Goal: Task Accomplishment & Management: Contribute content

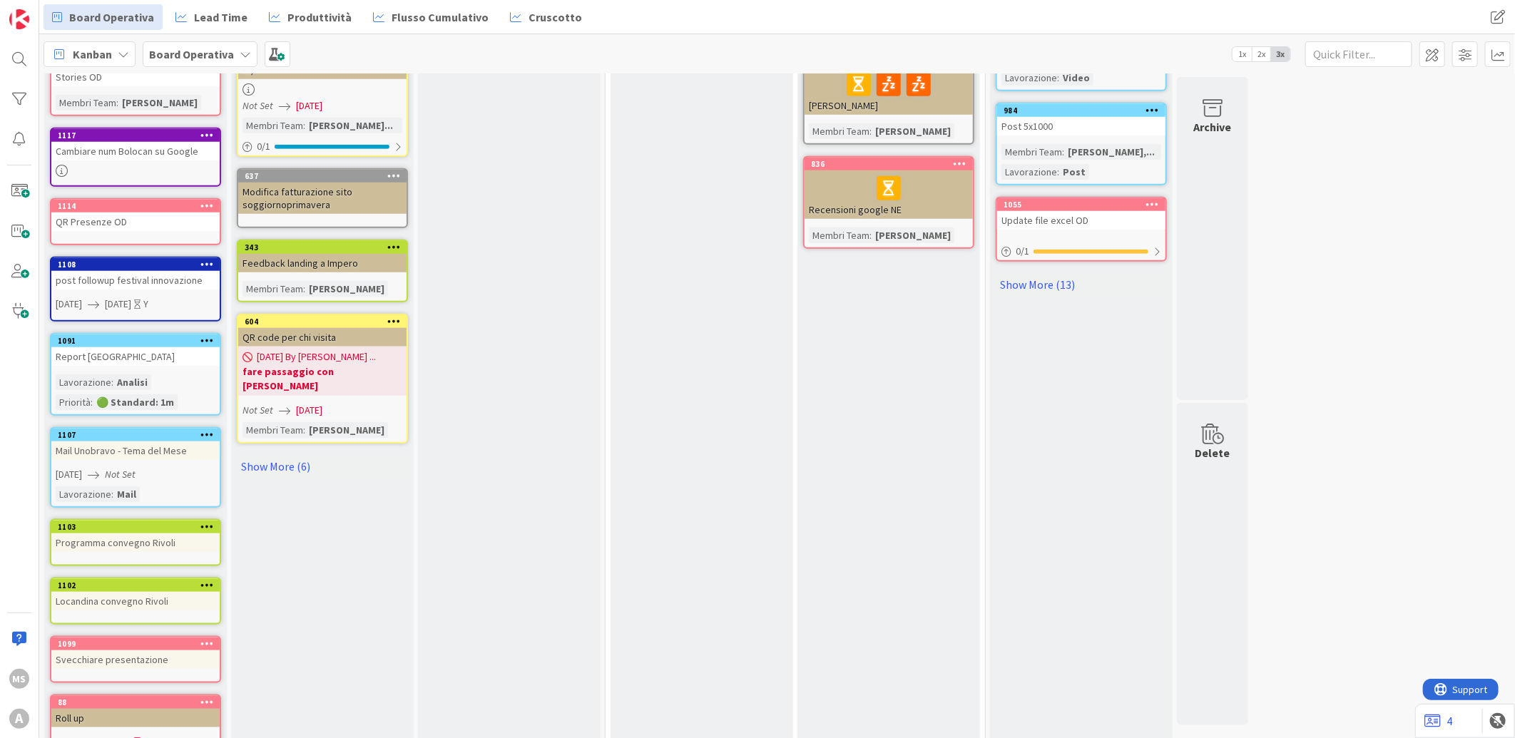
scroll to position [951, 0]
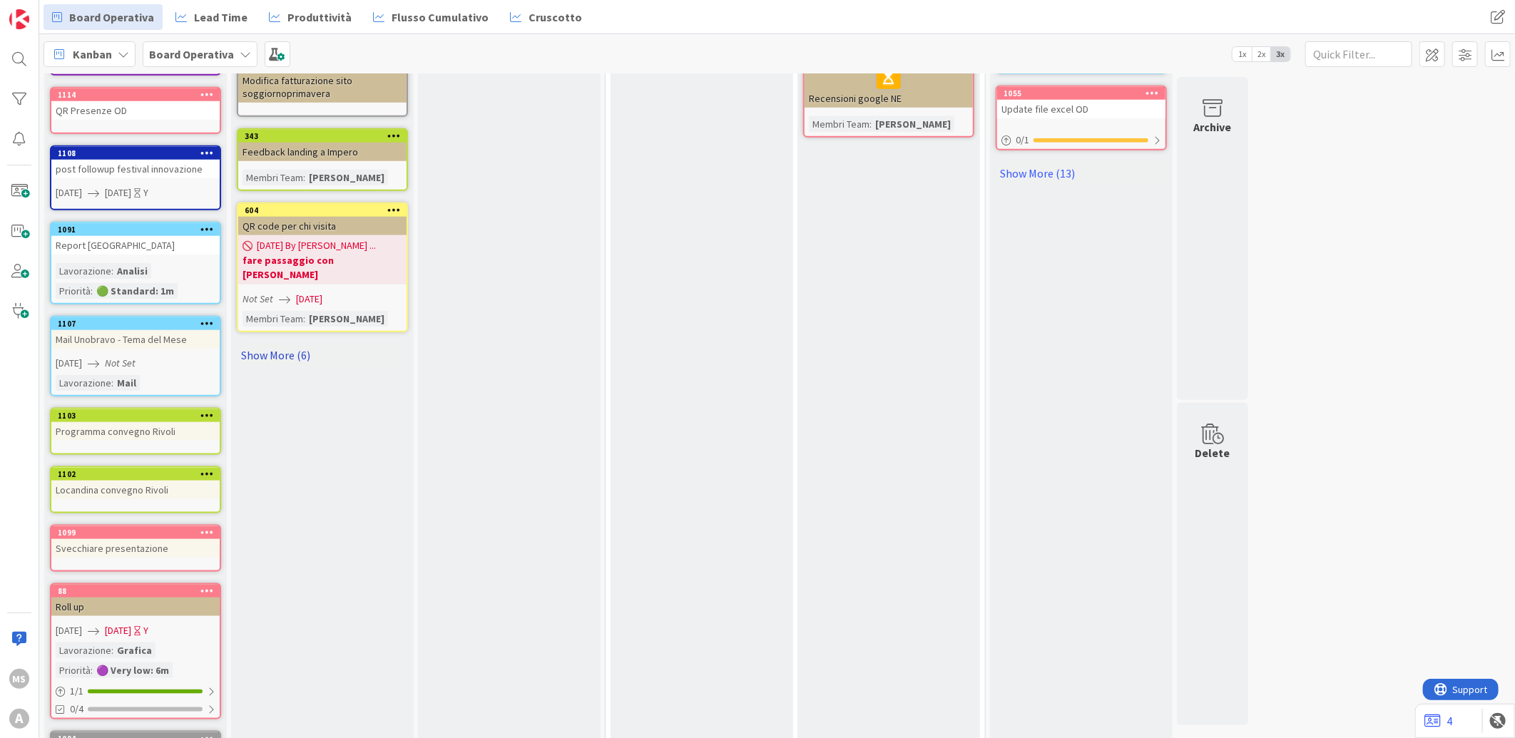
click at [298, 344] on link "Show More (6)" at bounding box center [322, 355] width 171 height 23
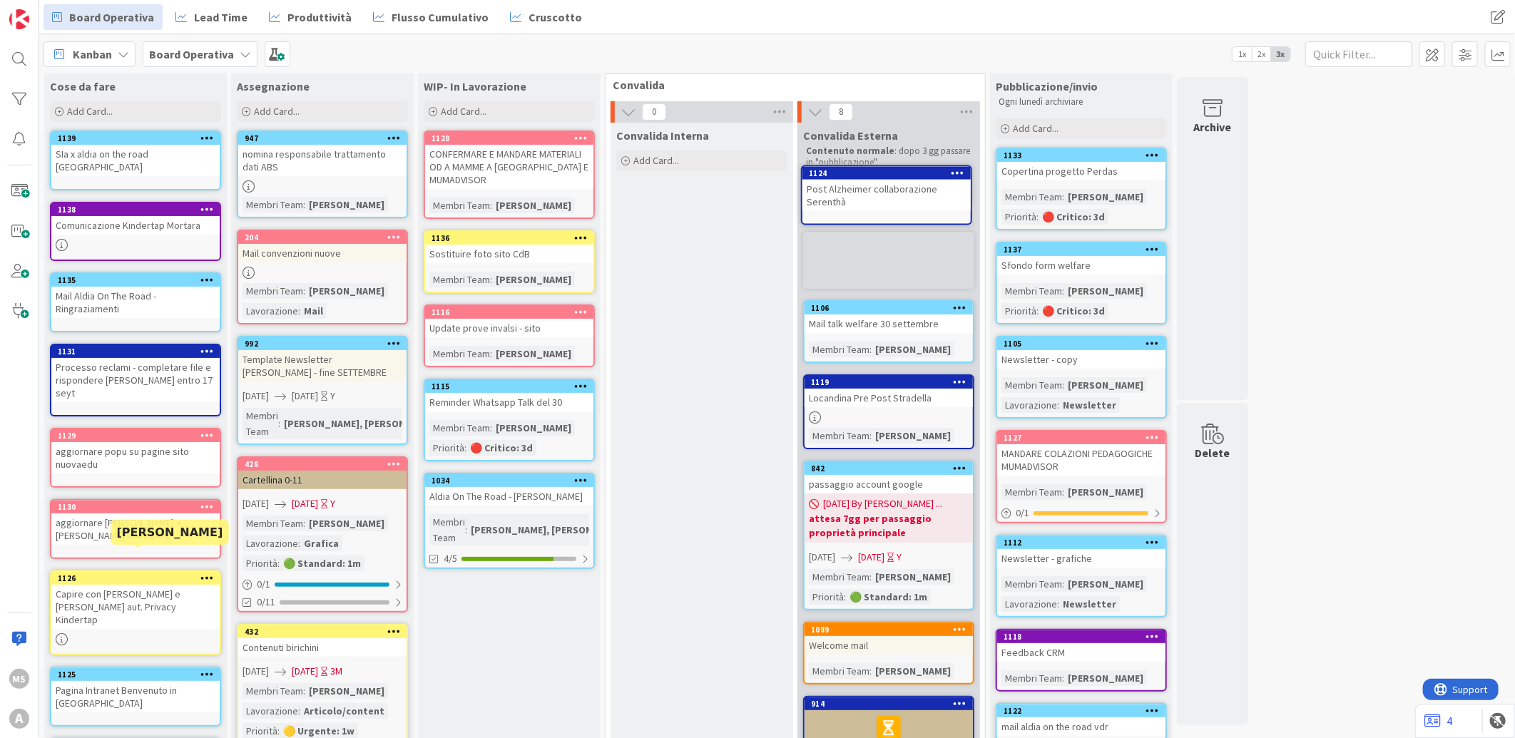
scroll to position [0, 0]
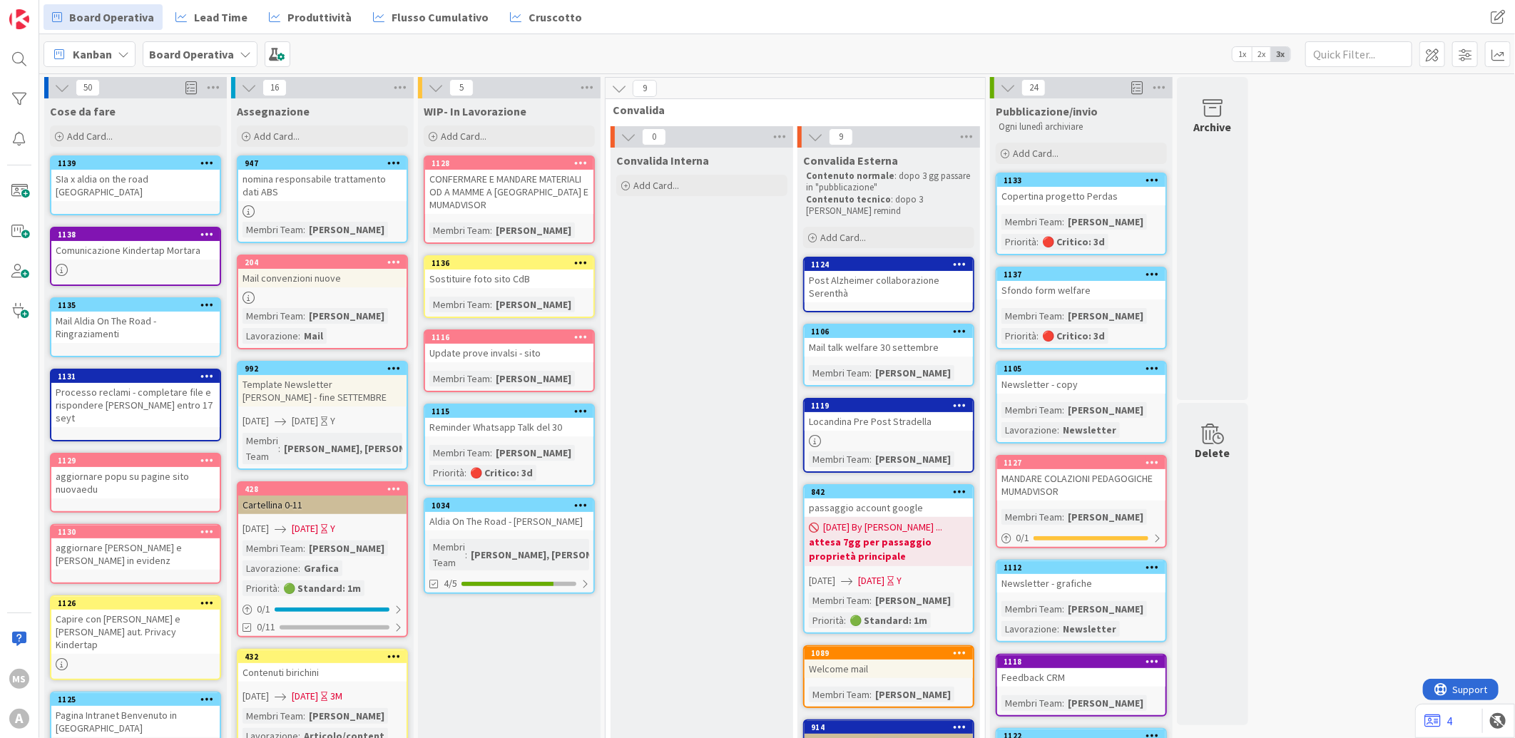
click at [931, 295] on div "Post Alzheimer collaborazione Serenthà" at bounding box center [888, 286] width 168 height 31
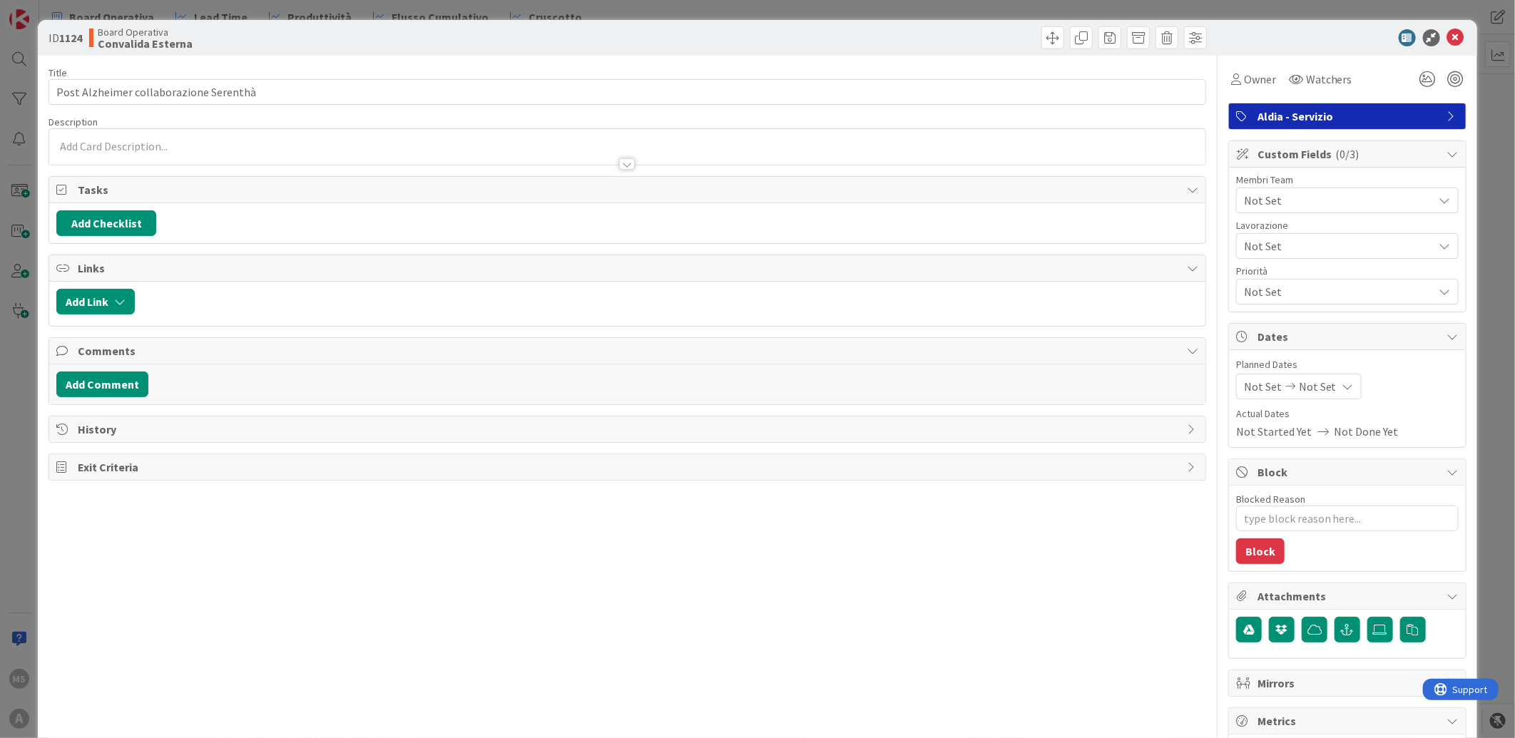
click at [237, 160] on div at bounding box center [627, 157] width 1156 height 15
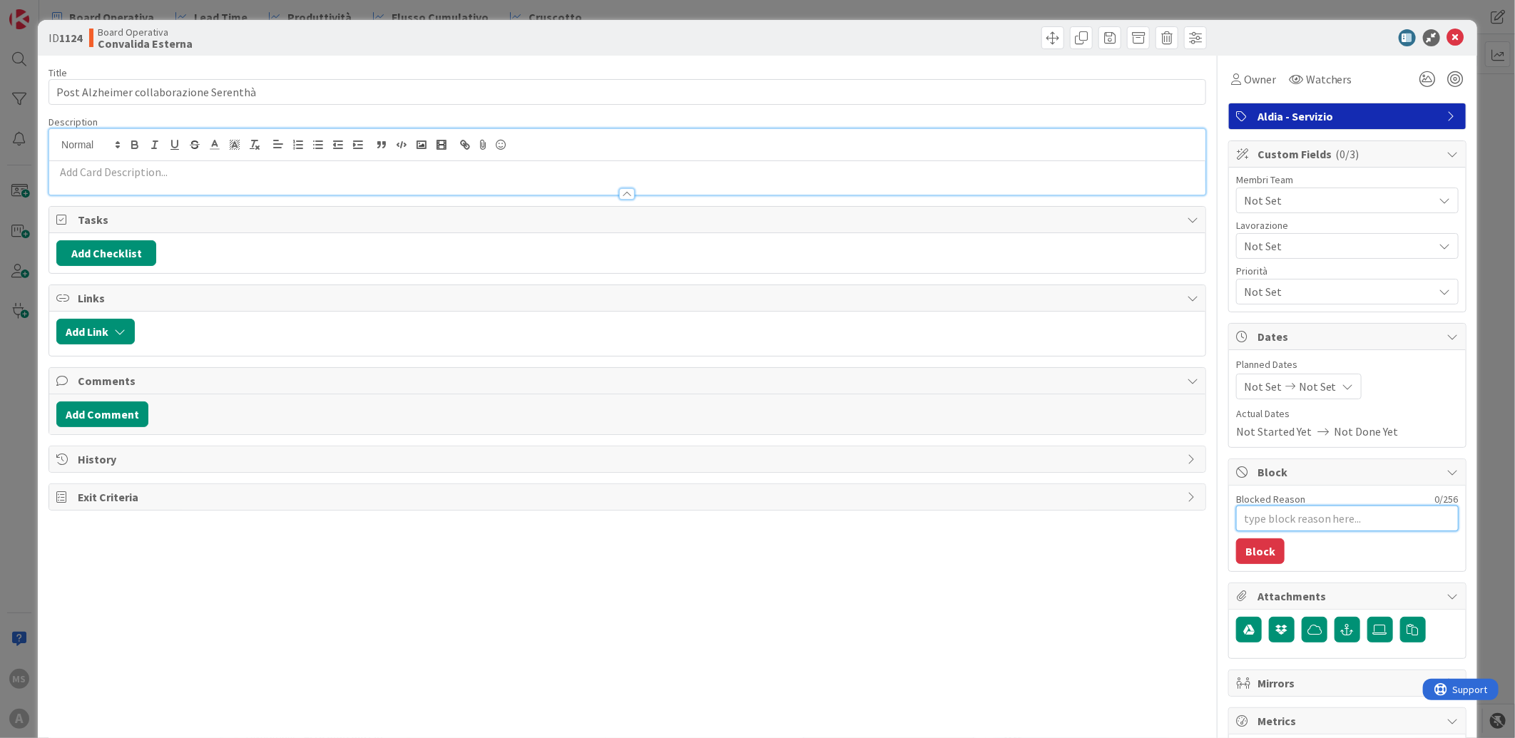
click at [1308, 522] on textarea "Blocked Reason" at bounding box center [1347, 519] width 223 height 26
click at [1447, 37] on icon at bounding box center [1455, 37] width 17 height 17
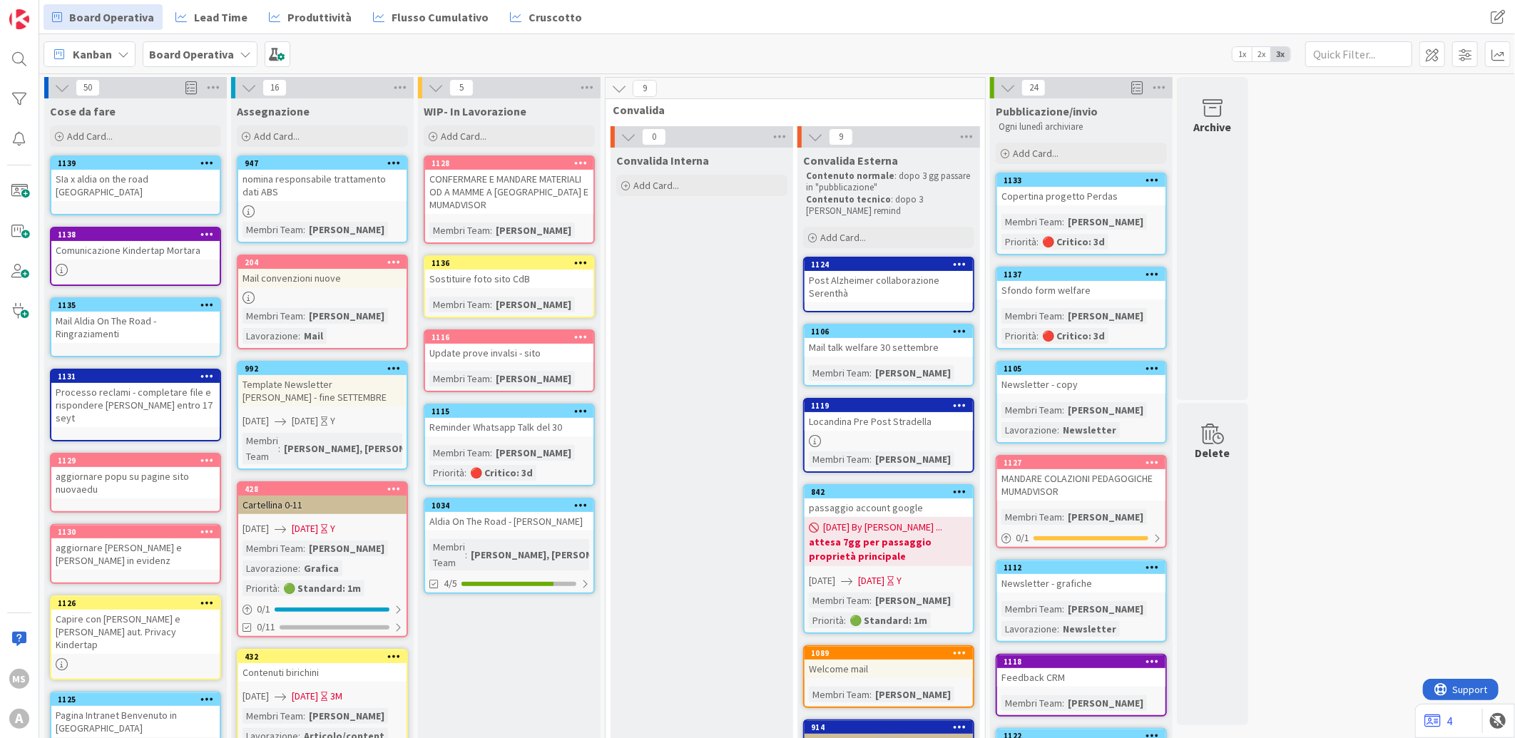
click at [893, 297] on div "Post Alzheimer collaborazione Serenthà" at bounding box center [888, 286] width 168 height 31
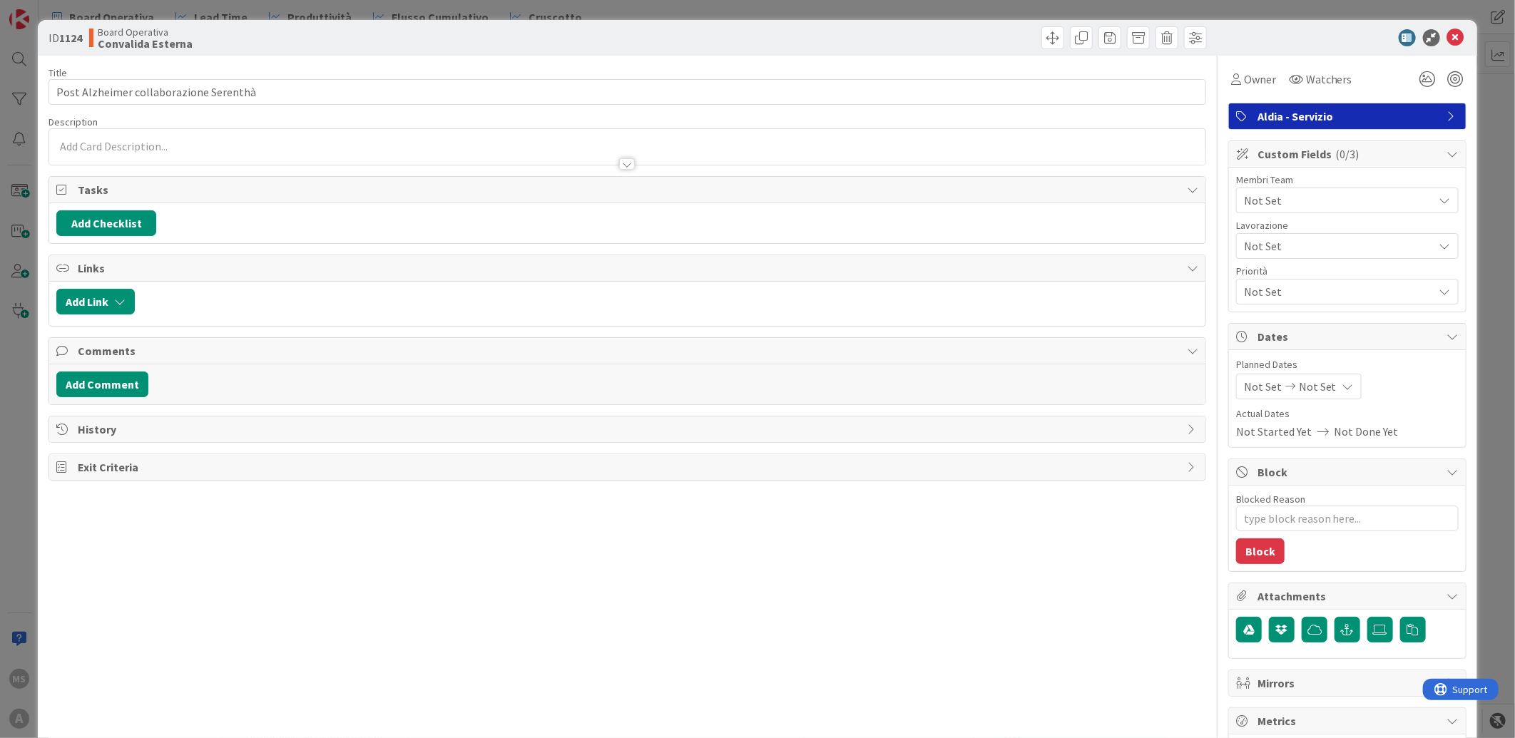
click at [1385, 214] on div "Membri Team Not Set Lavorazione Not Set Priorità Not Set" at bounding box center [1347, 240] width 223 height 130
click at [1349, 203] on span "Not Set" at bounding box center [1339, 200] width 190 height 17
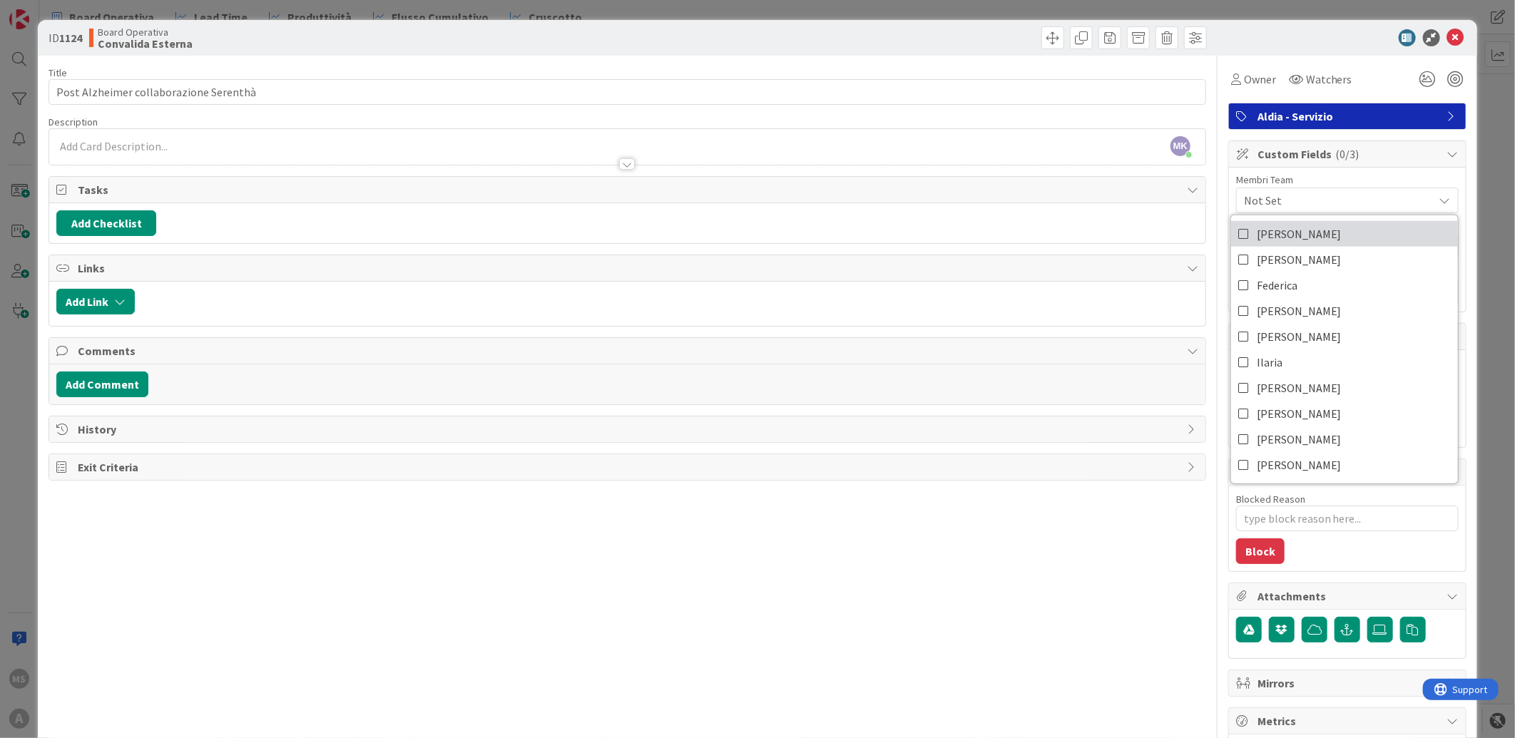
click at [1257, 230] on span "[PERSON_NAME]" at bounding box center [1299, 233] width 85 height 21
click at [0, 150] on html "MS A Board Operativa Lead Time Produttività Flusso Cumulativo Cruscotto Board O…" at bounding box center [757, 369] width 1515 height 738
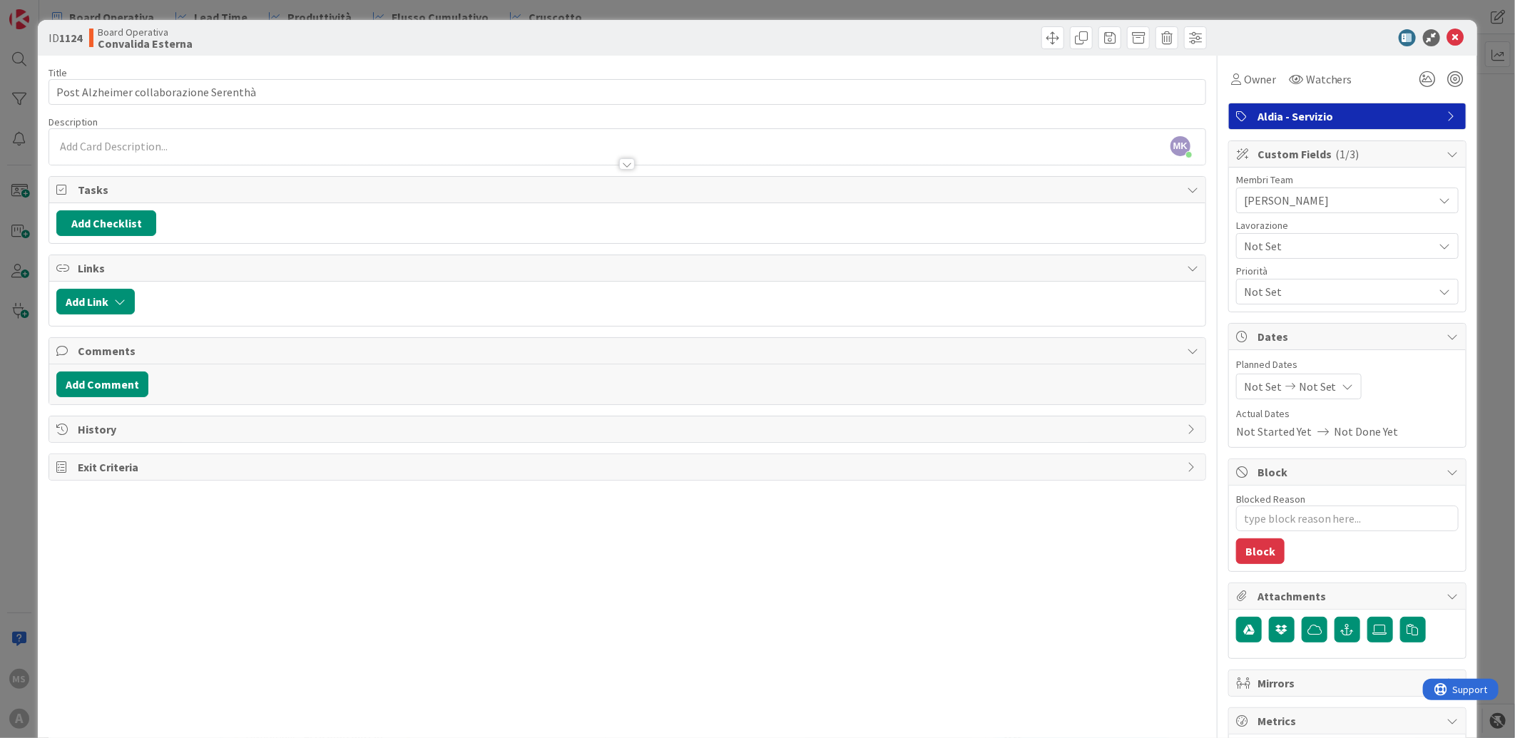
click at [1456, 36] on div "ID 1124 Board Operativa Convalida Esterna" at bounding box center [757, 38] width 1439 height 36
click at [1451, 37] on icon at bounding box center [1455, 37] width 17 height 17
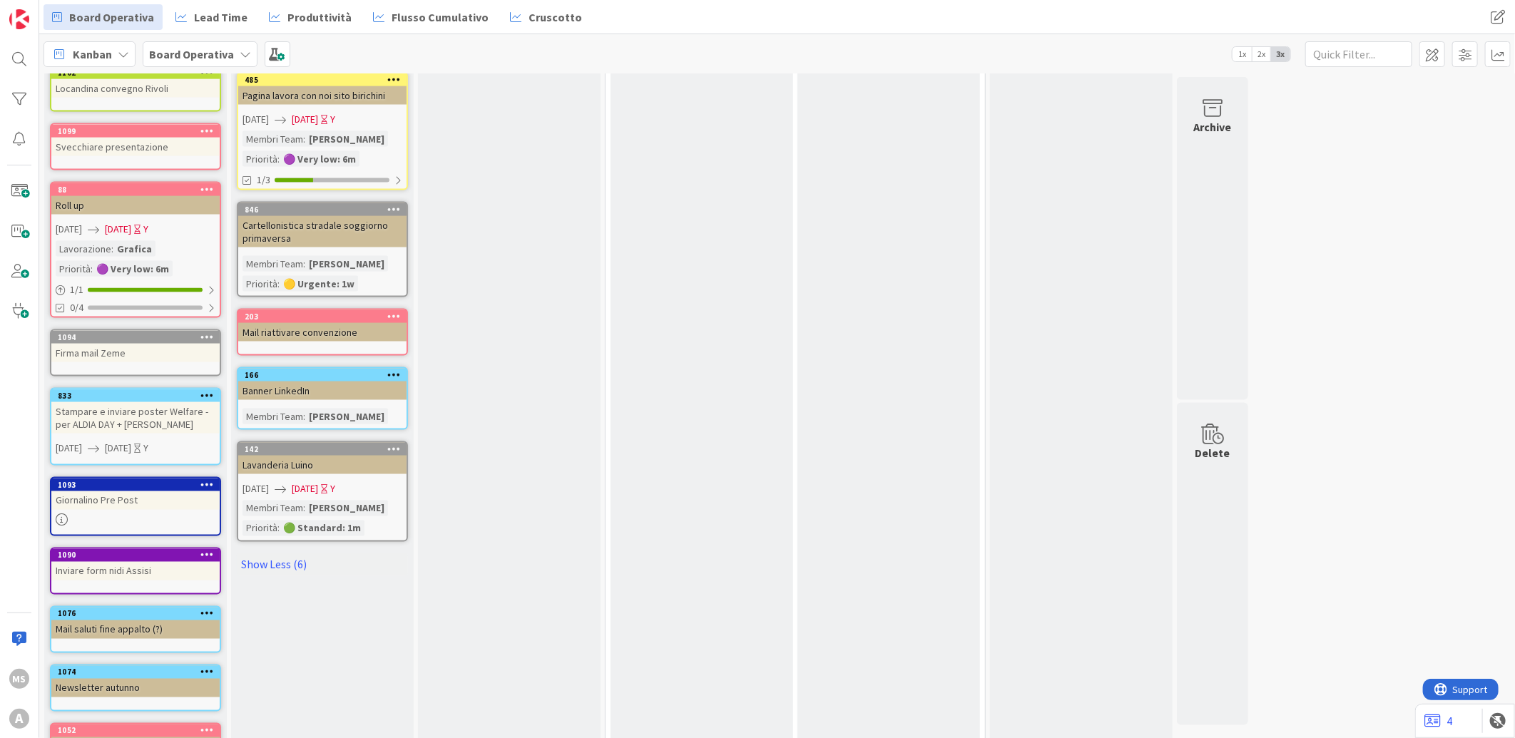
scroll to position [1347, 0]
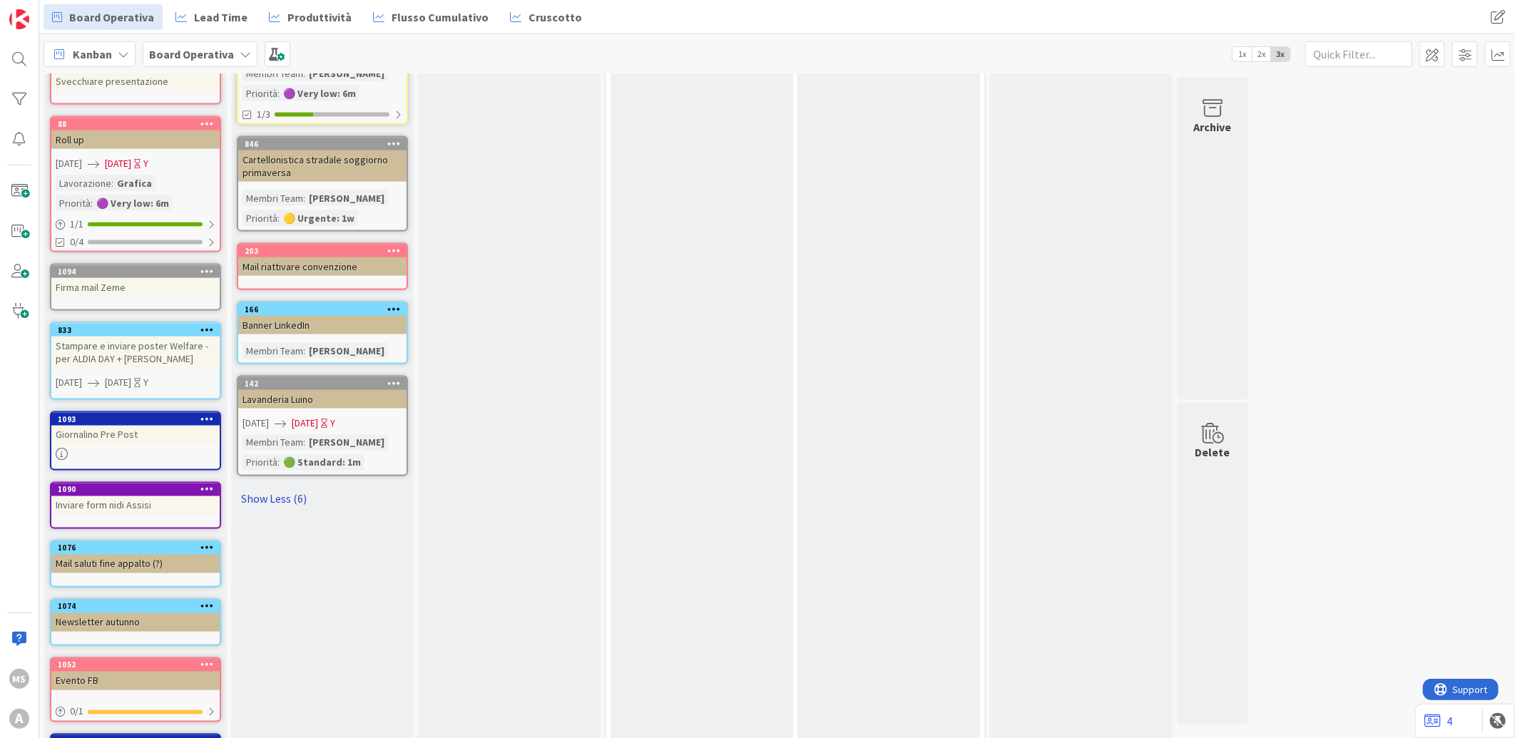
click at [287, 488] on link "Show Less (6)" at bounding box center [322, 499] width 171 height 23
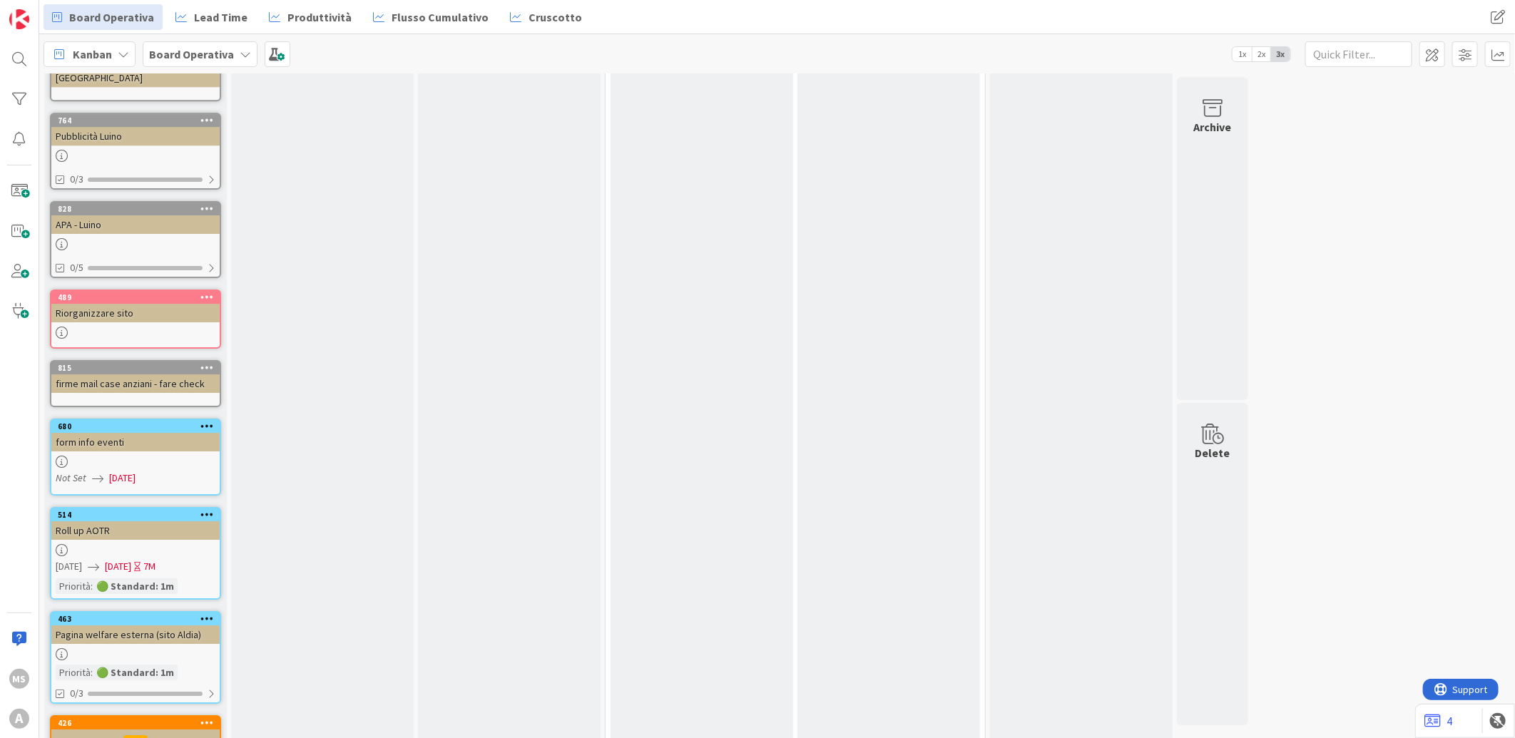
scroll to position [2932, 0]
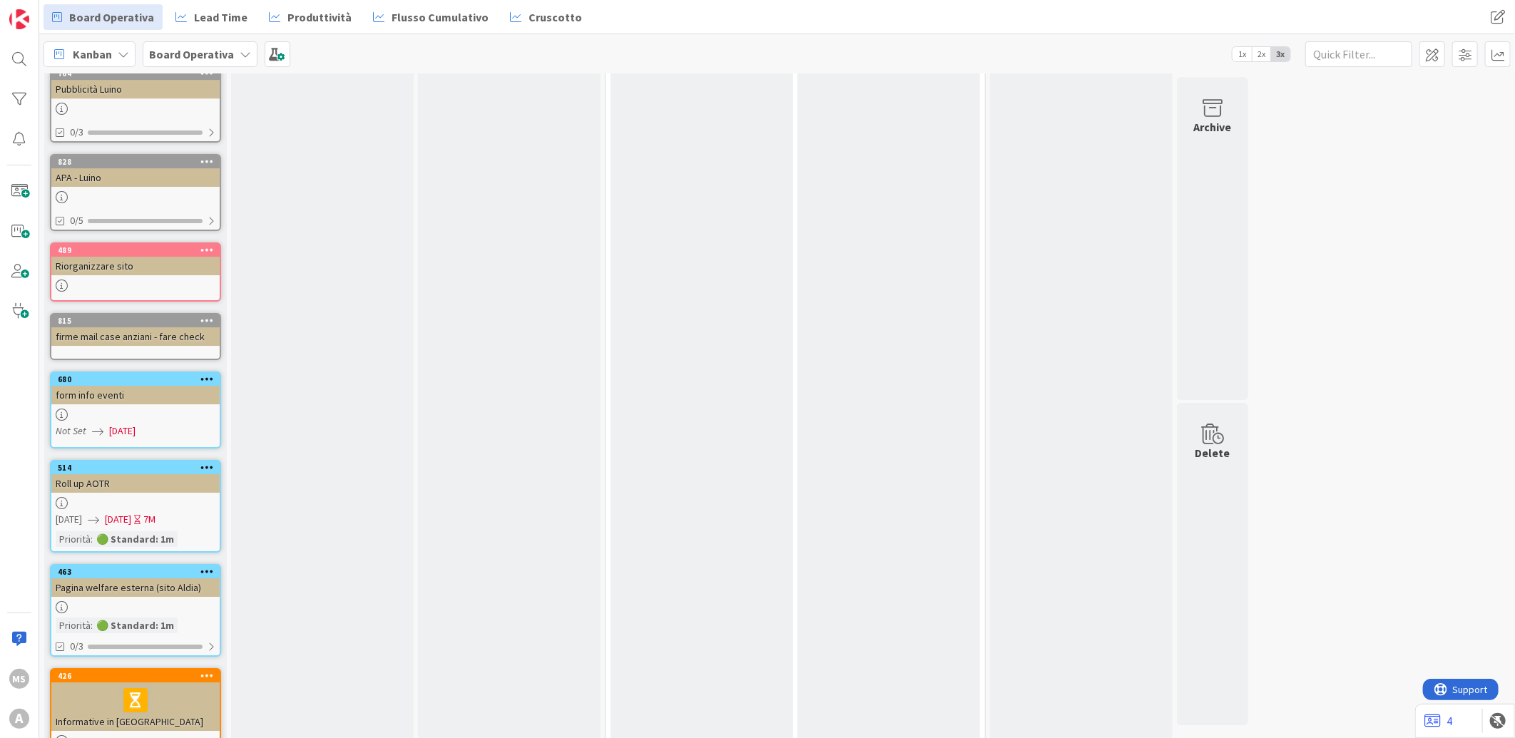
click at [127, 578] on div "Pagina welfare esterna (sito Aldia)" at bounding box center [135, 587] width 168 height 19
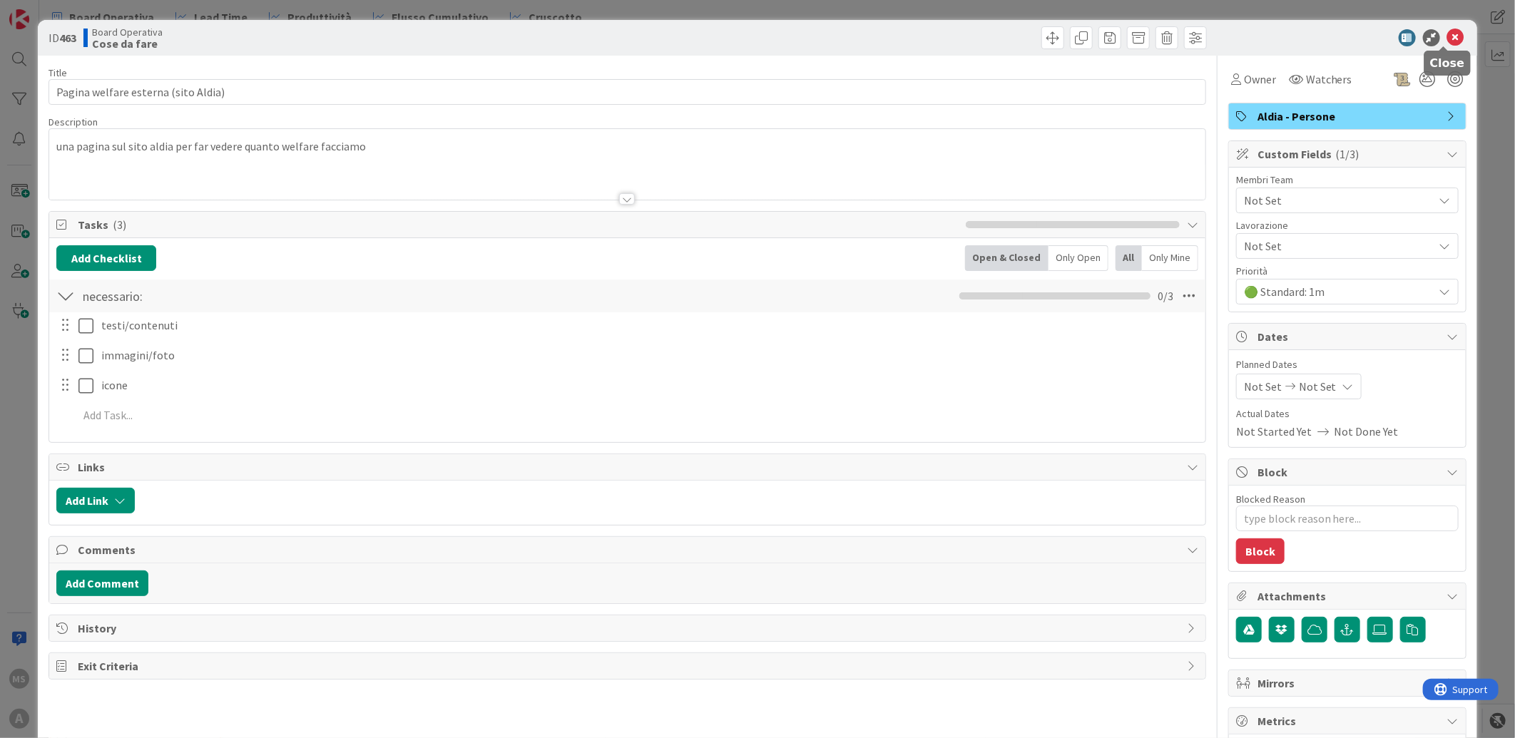
click at [1447, 44] on icon at bounding box center [1455, 37] width 17 height 17
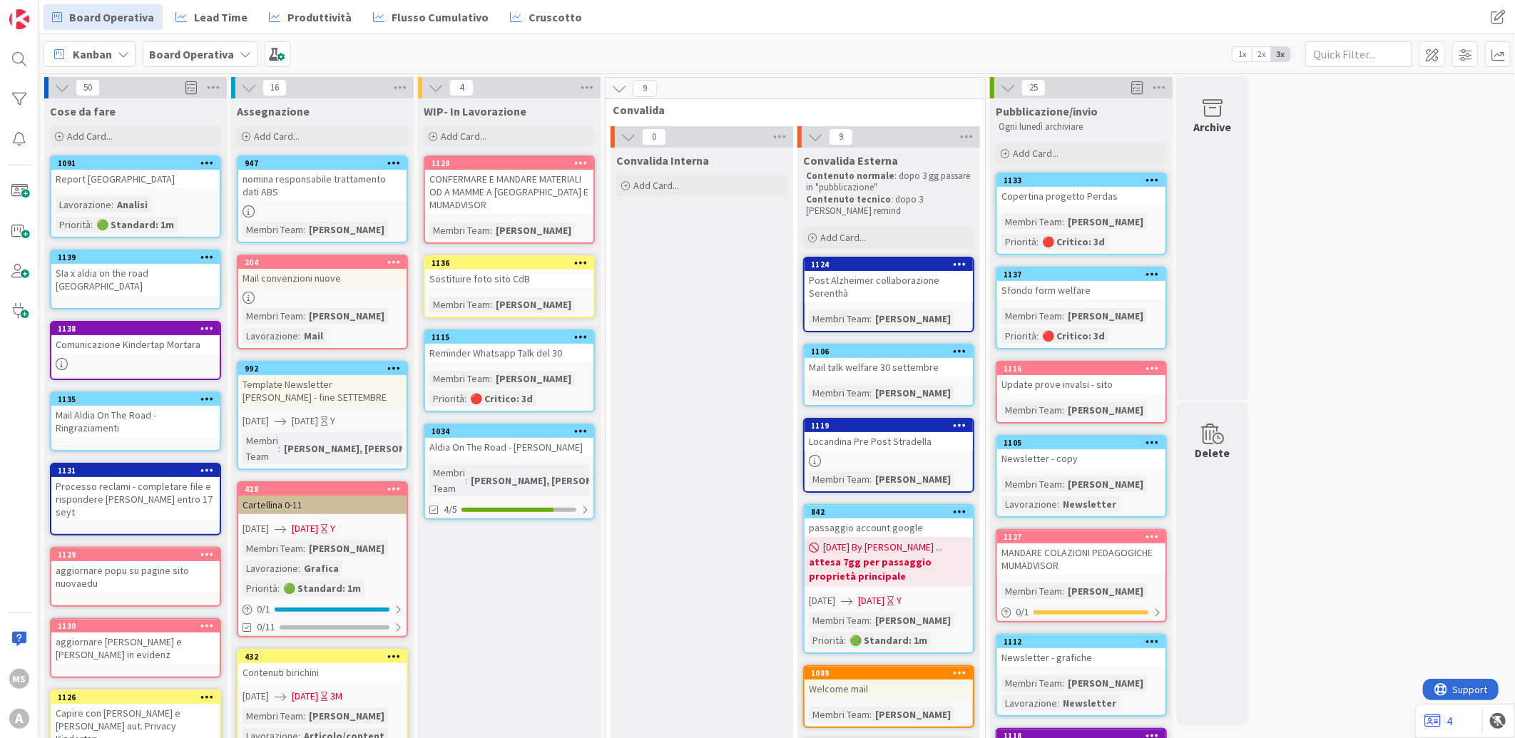
drag, startPoint x: 796, startPoint y: 476, endPoint x: 654, endPoint y: 229, distance: 285.3
click at [654, 229] on div "Convalida Interna Add Card..." at bounding box center [702, 734] width 183 height 1173
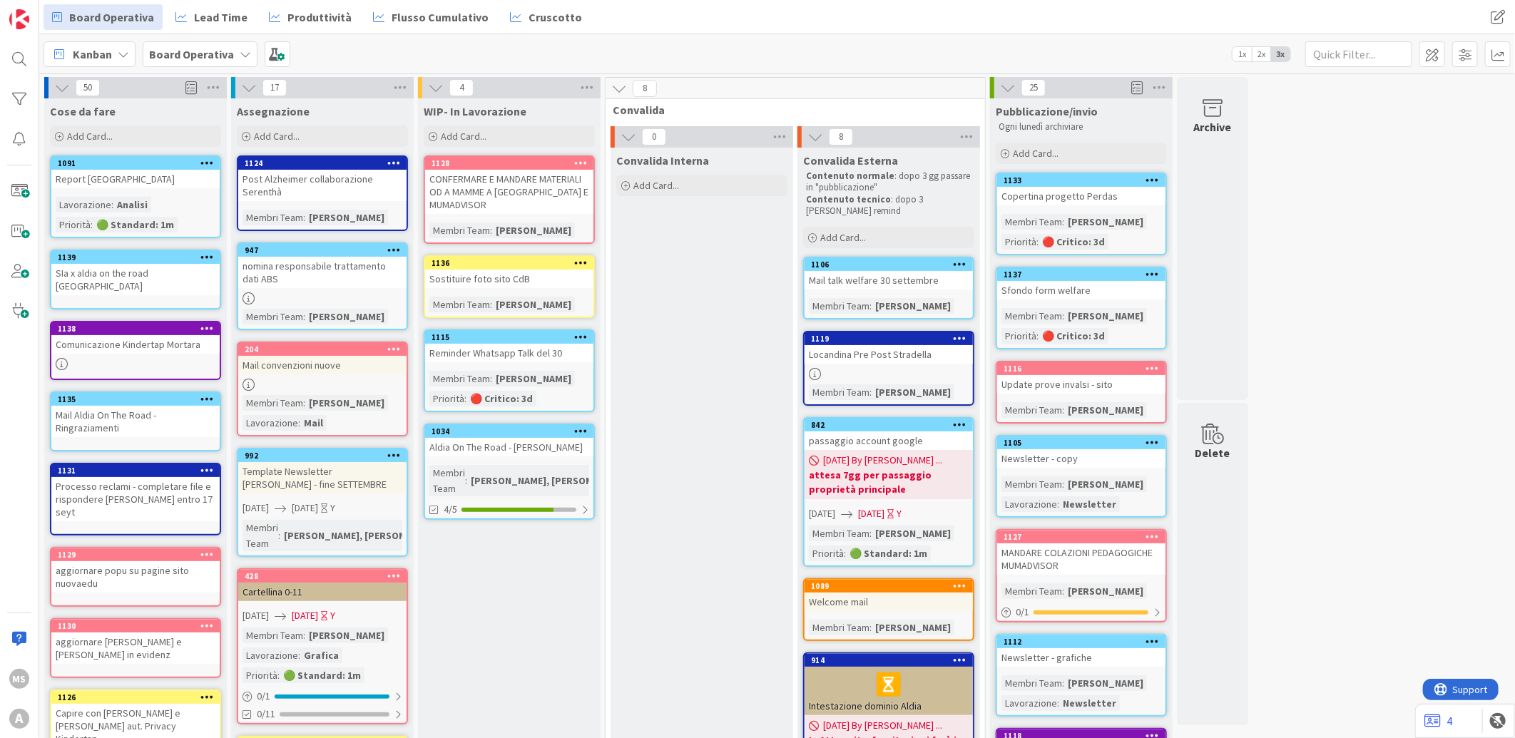
click at [329, 191] on div "Post Alzheimer collaborazione Serenthà" at bounding box center [322, 185] width 168 height 31
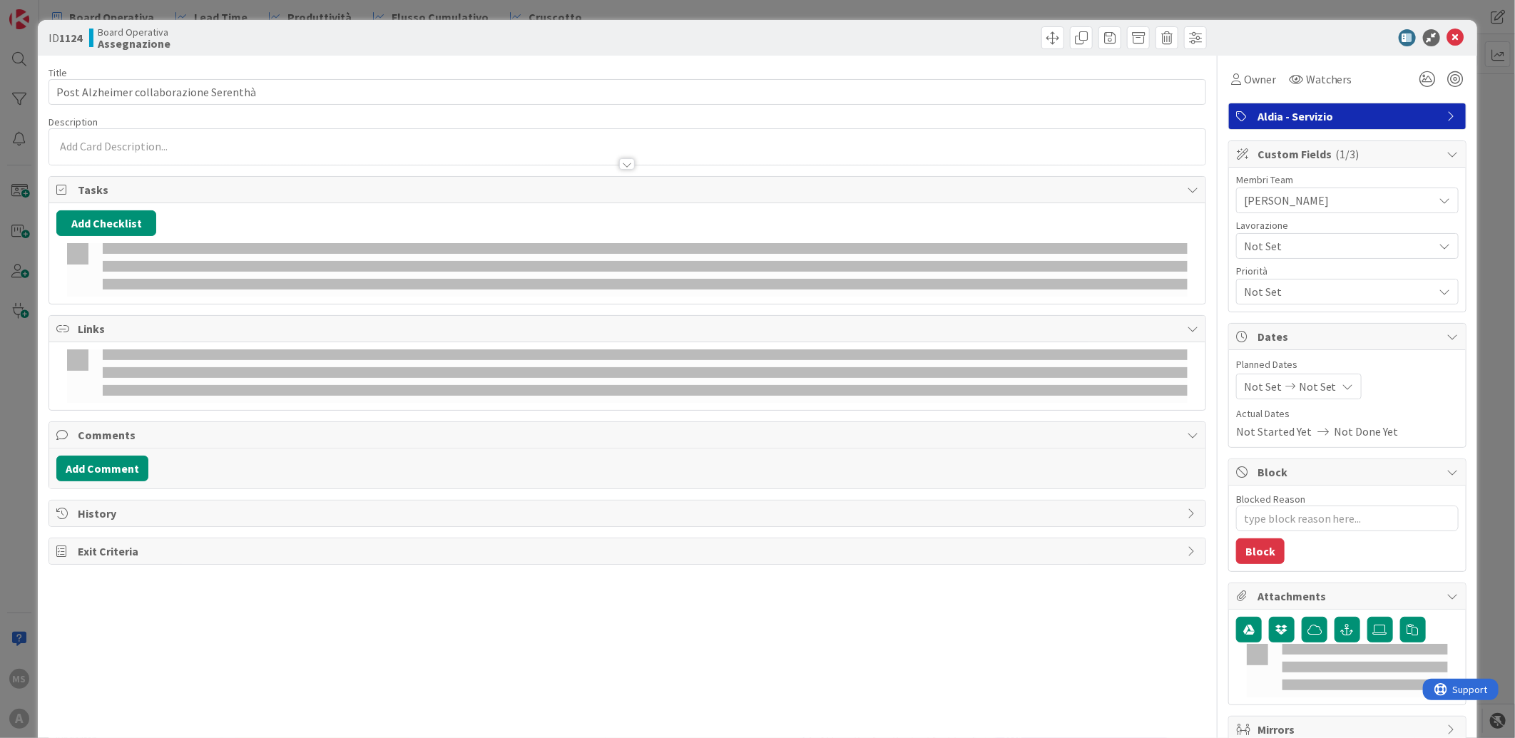
type textarea "x"
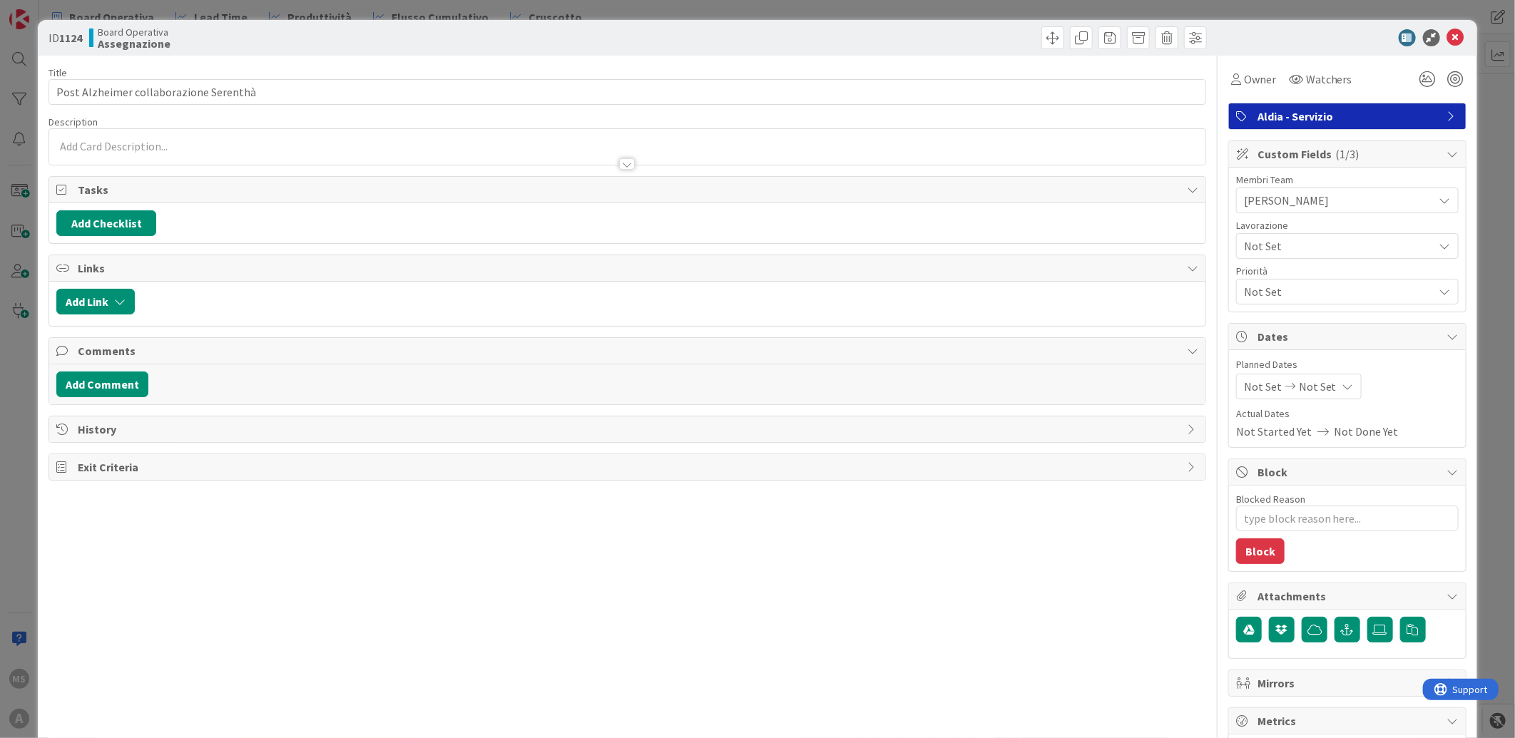
click at [354, 74] on div "Title 38 / 128" at bounding box center [627, 72] width 1158 height 13
click at [348, 84] on input "Post Alzheimer collaborazione Serenthà" at bounding box center [627, 92] width 1158 height 26
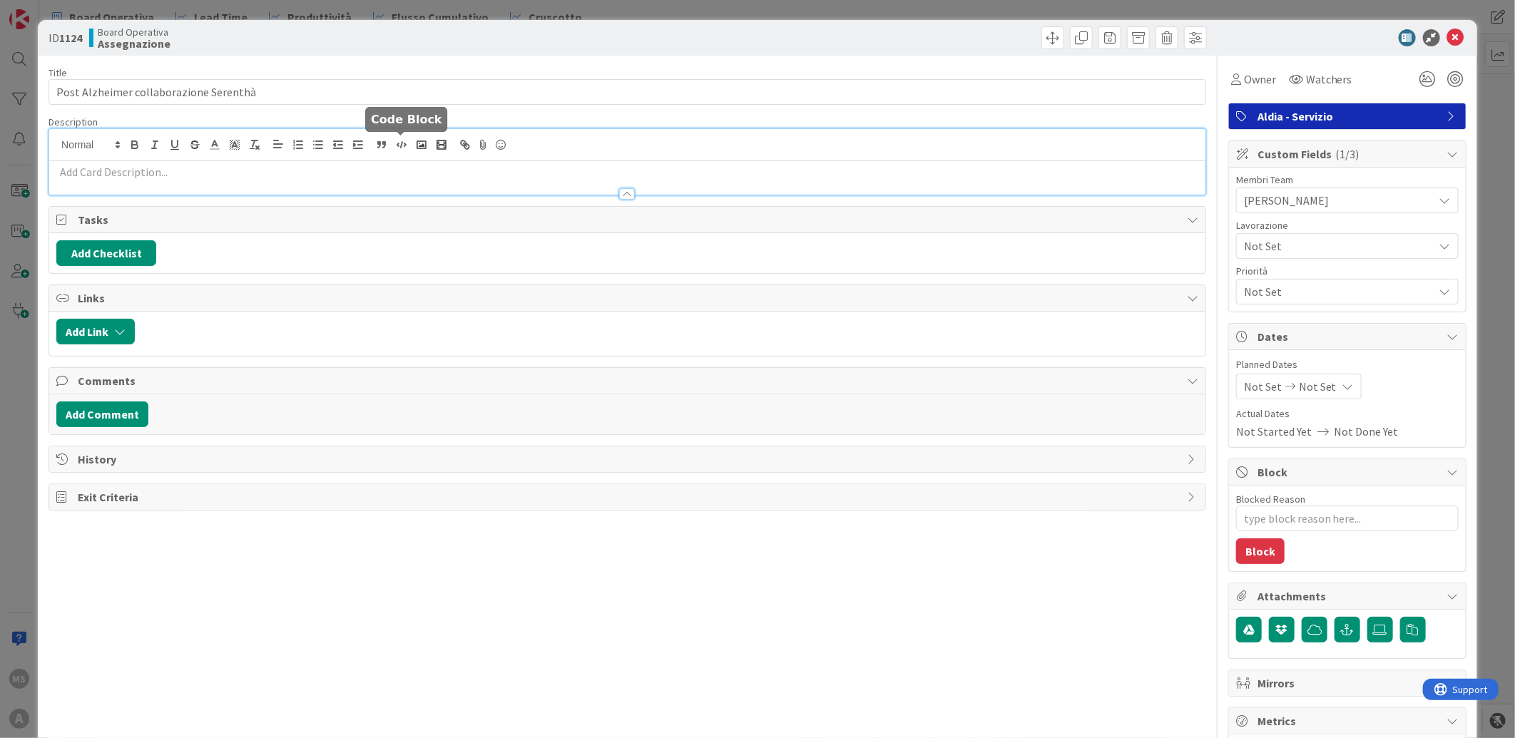
click at [401, 140] on div at bounding box center [627, 162] width 1156 height 66
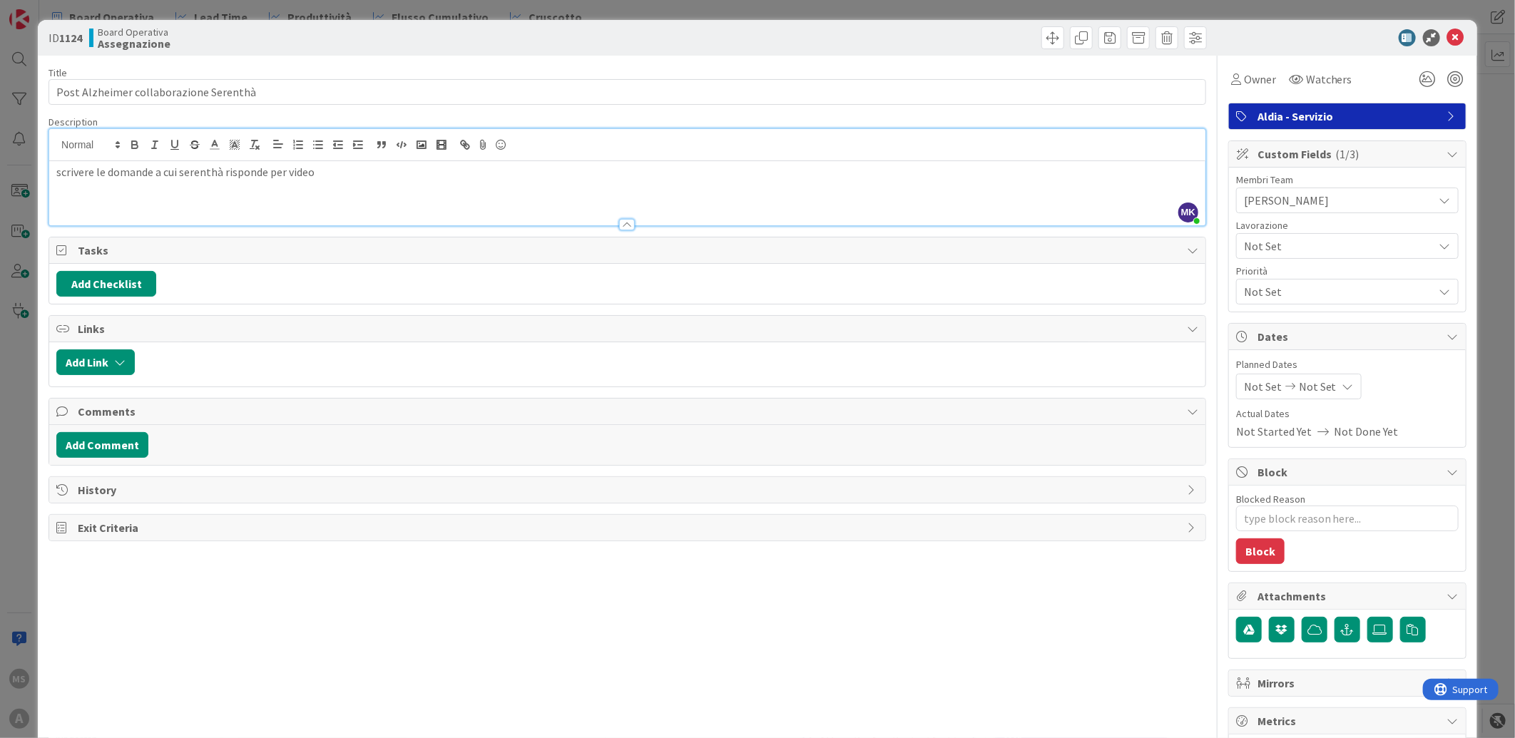
click at [1299, 289] on span "Not Set" at bounding box center [1339, 291] width 190 height 17
click at [1299, 325] on span "🔴 Critico: 3d" at bounding box center [1289, 325] width 65 height 21
click at [1449, 39] on icon at bounding box center [1455, 37] width 17 height 17
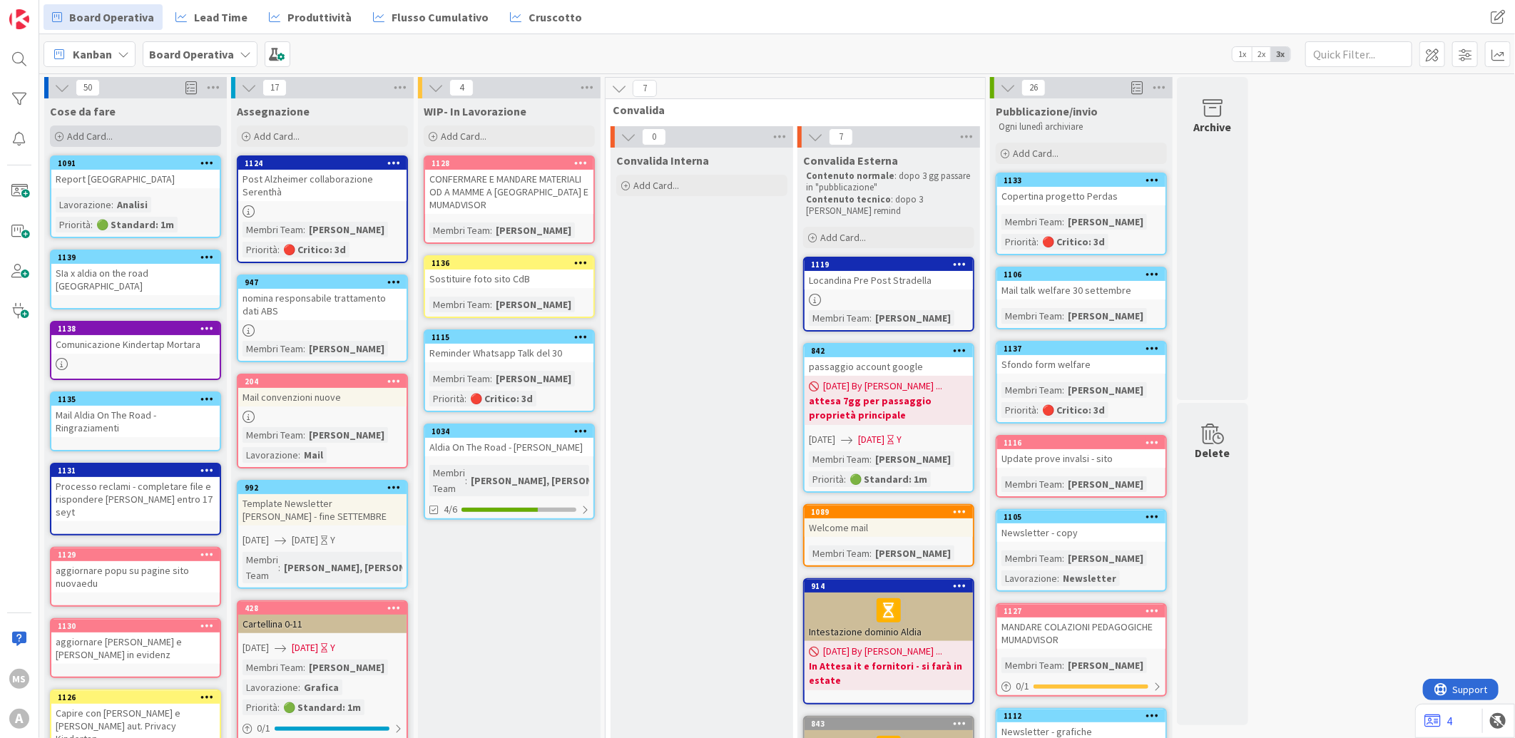
click at [124, 144] on div "Add Card..." at bounding box center [135, 136] width 171 height 21
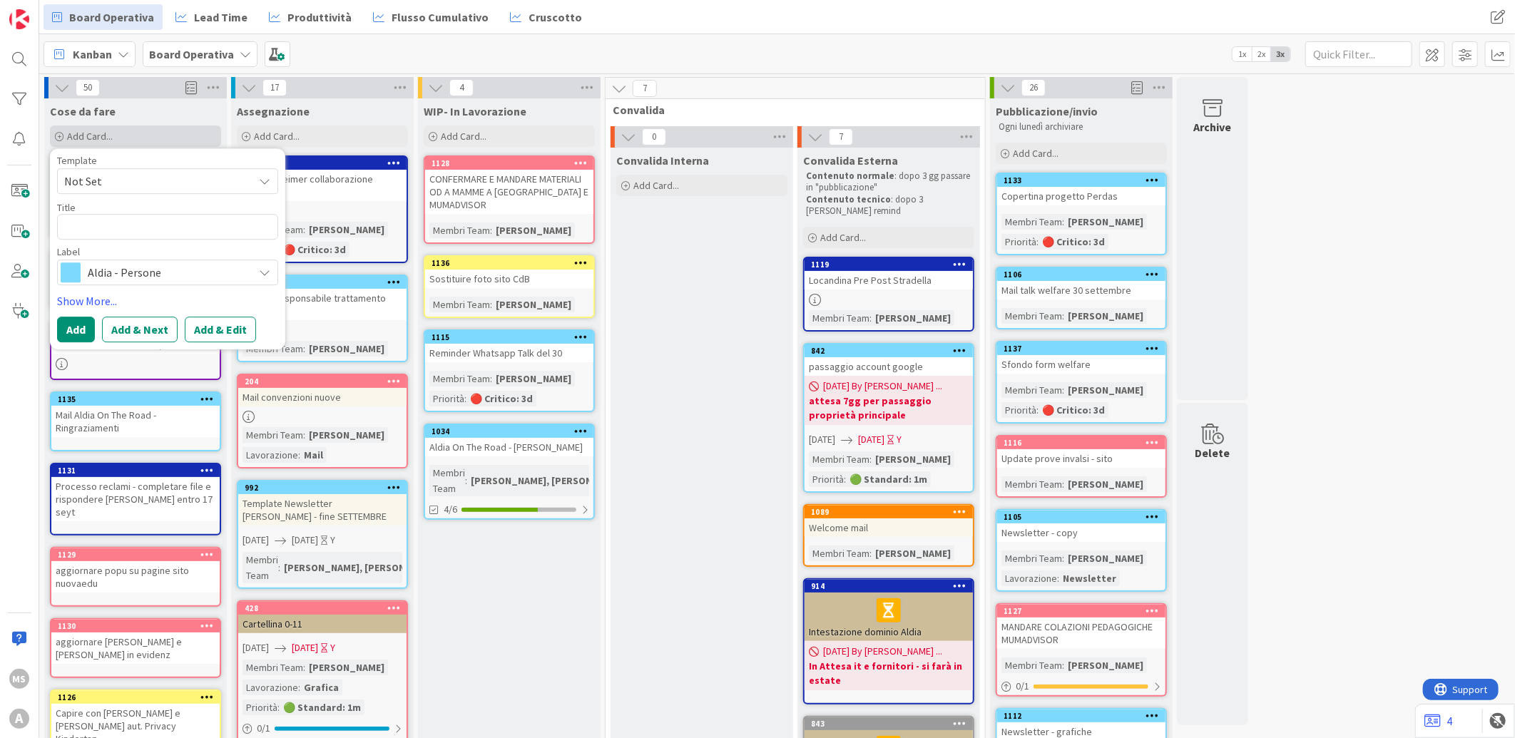
type textarea "x"
type textarea "M"
type textarea "x"
type textarea "Ma"
type textarea "x"
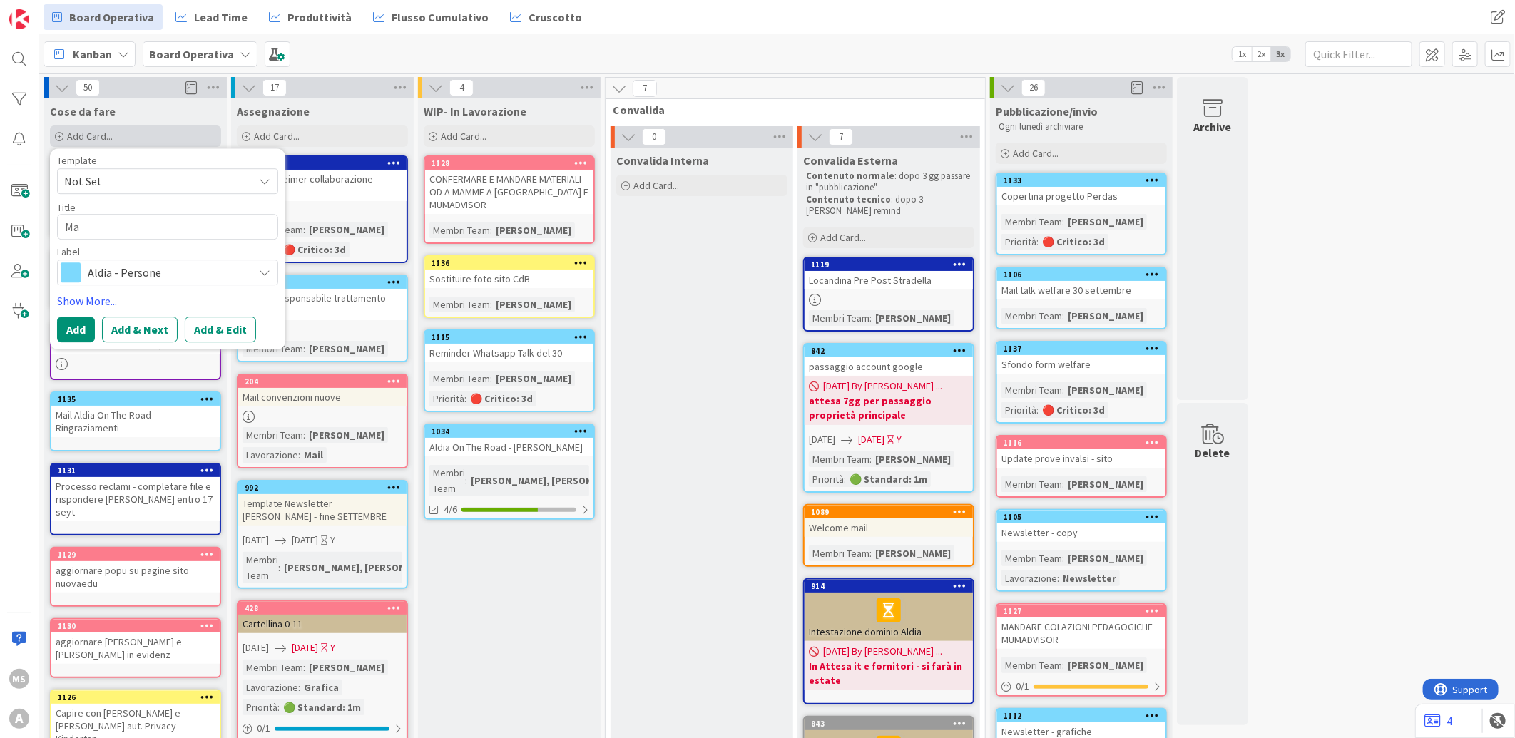
type textarea "Mai"
type textarea "x"
type textarea "Mail"
type textarea "x"
type textarea "Mail"
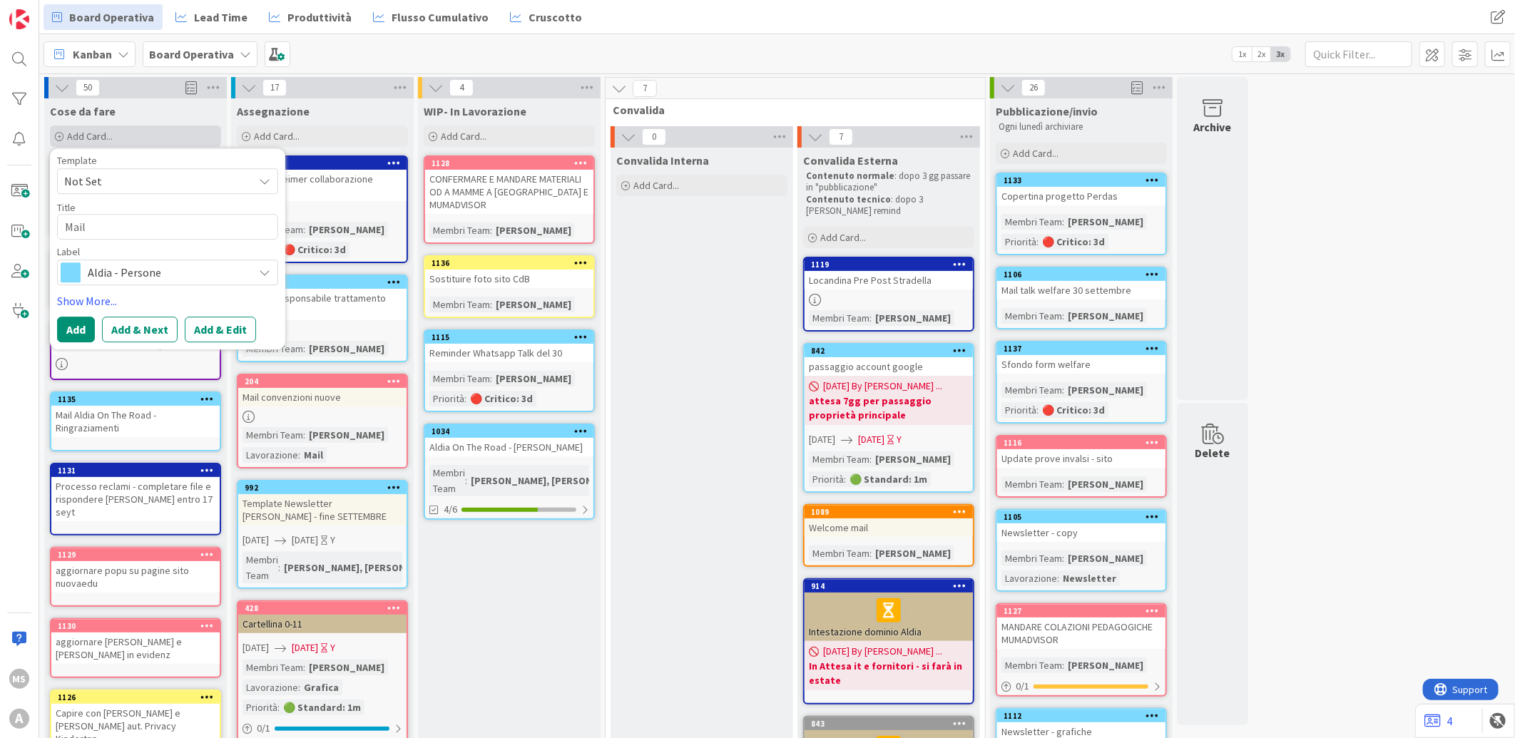
type textarea "x"
type textarea "Mail O"
type textarea "x"
type textarea "Mail Op"
type textarea "x"
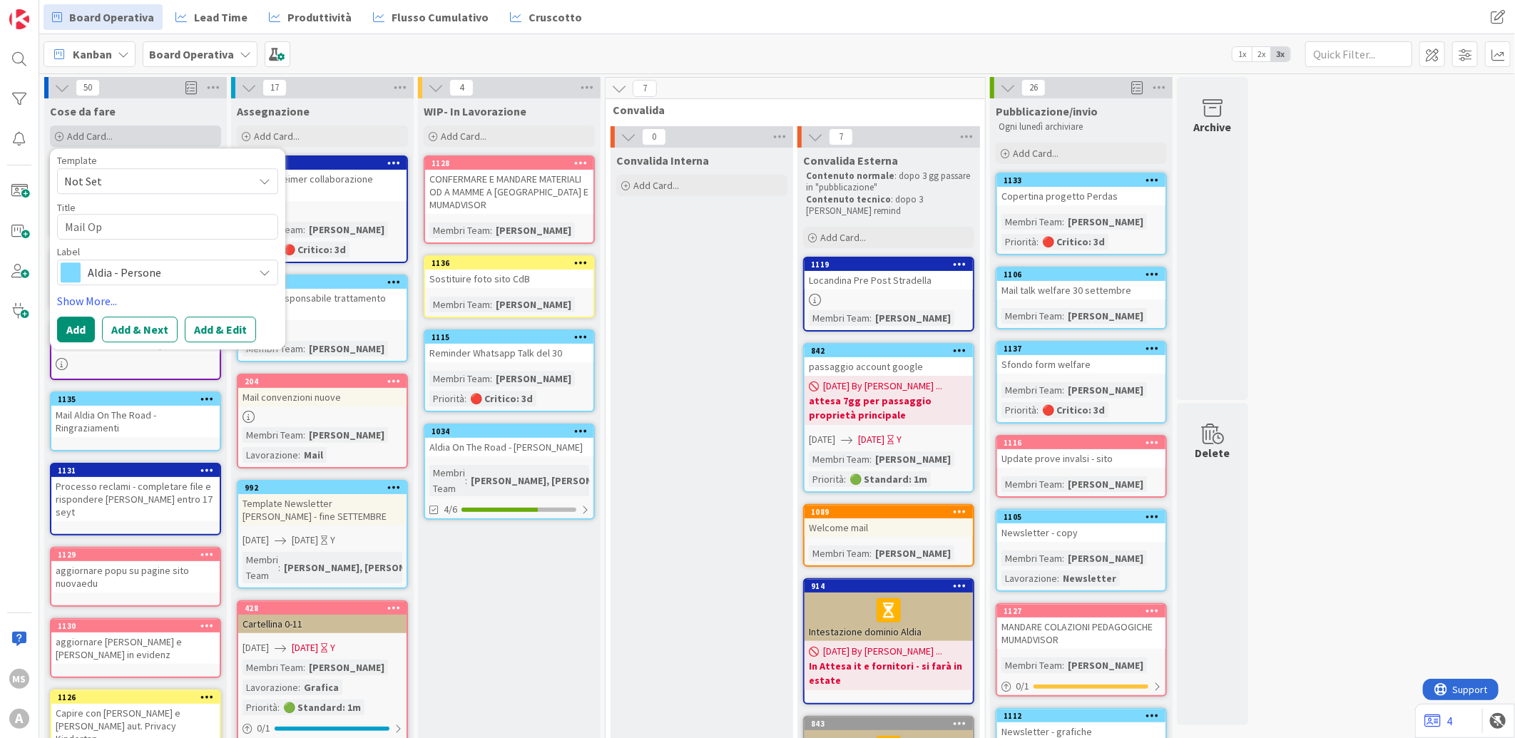
type textarea "Mail Ope"
type textarea "x"
type textarea "Mail Open"
type textarea "x"
type textarea "Mail Opend"
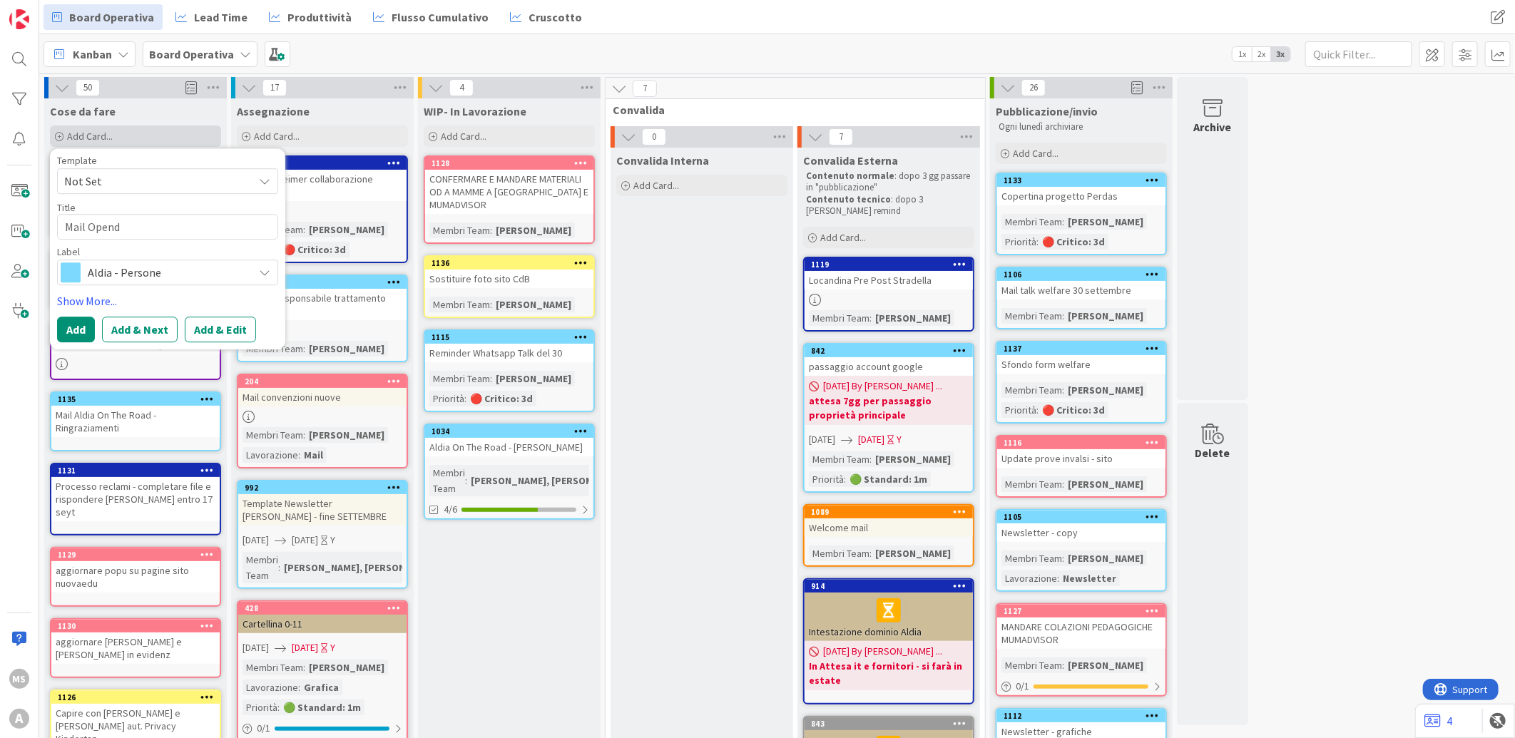
type textarea "x"
type textarea "Mail Openda"
type textarea "x"
type textarea "Mail Openday"
type textarea "x"
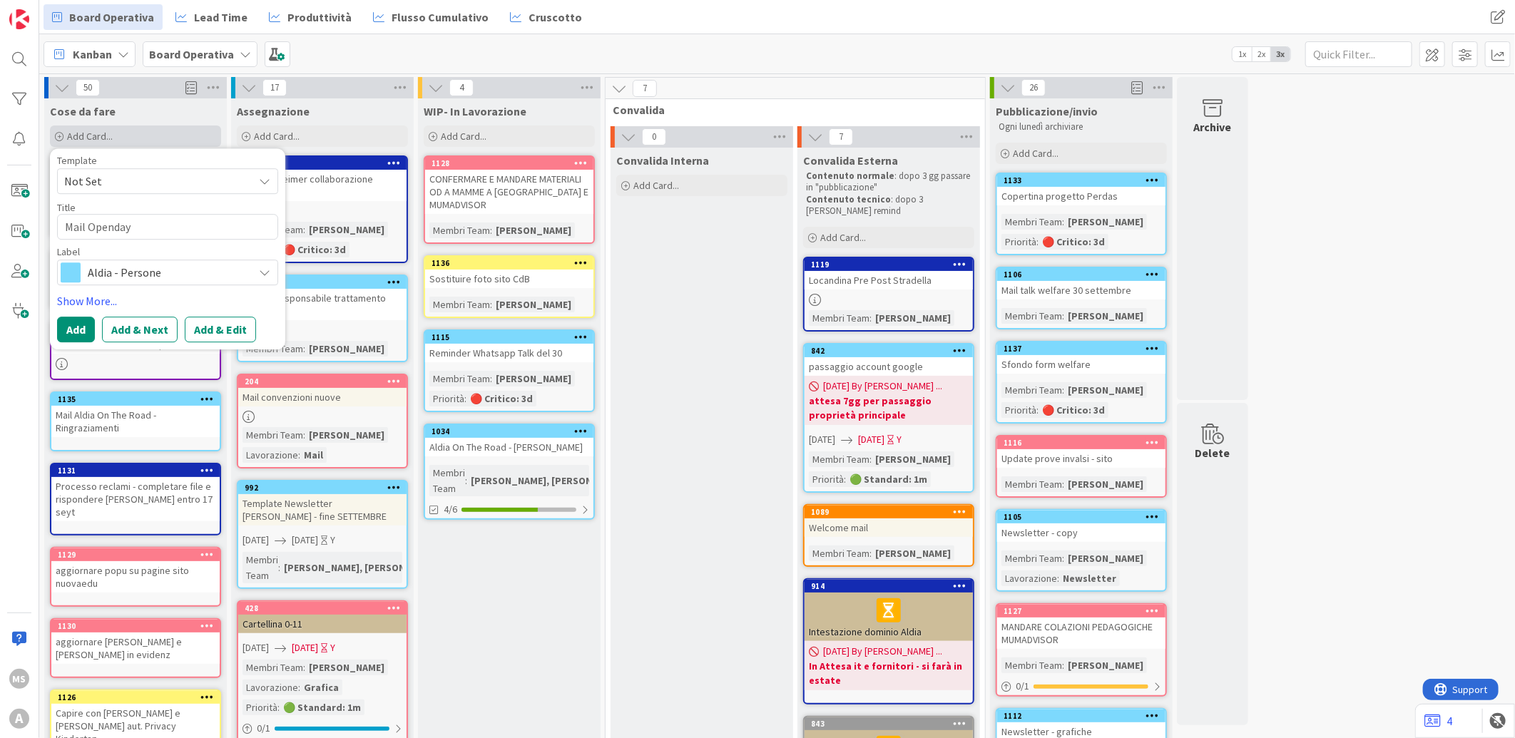
type textarea "Mail Openday"
type textarea "x"
type textarea "Mail Openday N"
type textarea "x"
type textarea "Mail Openday Nu"
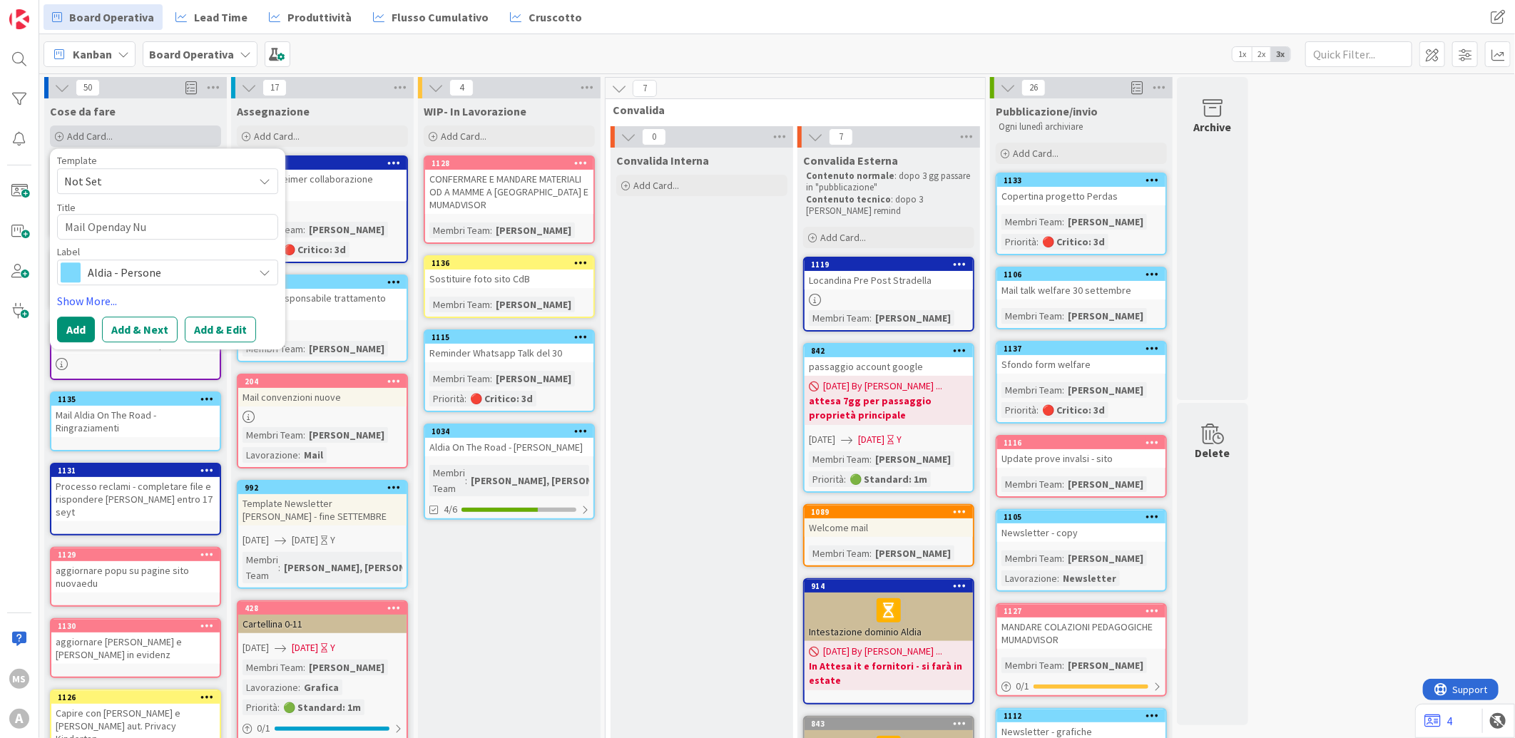
type textarea "x"
type textarea "Mail Openday Nuo"
type textarea "x"
type textarea "Mail Openday Nuov"
type textarea "x"
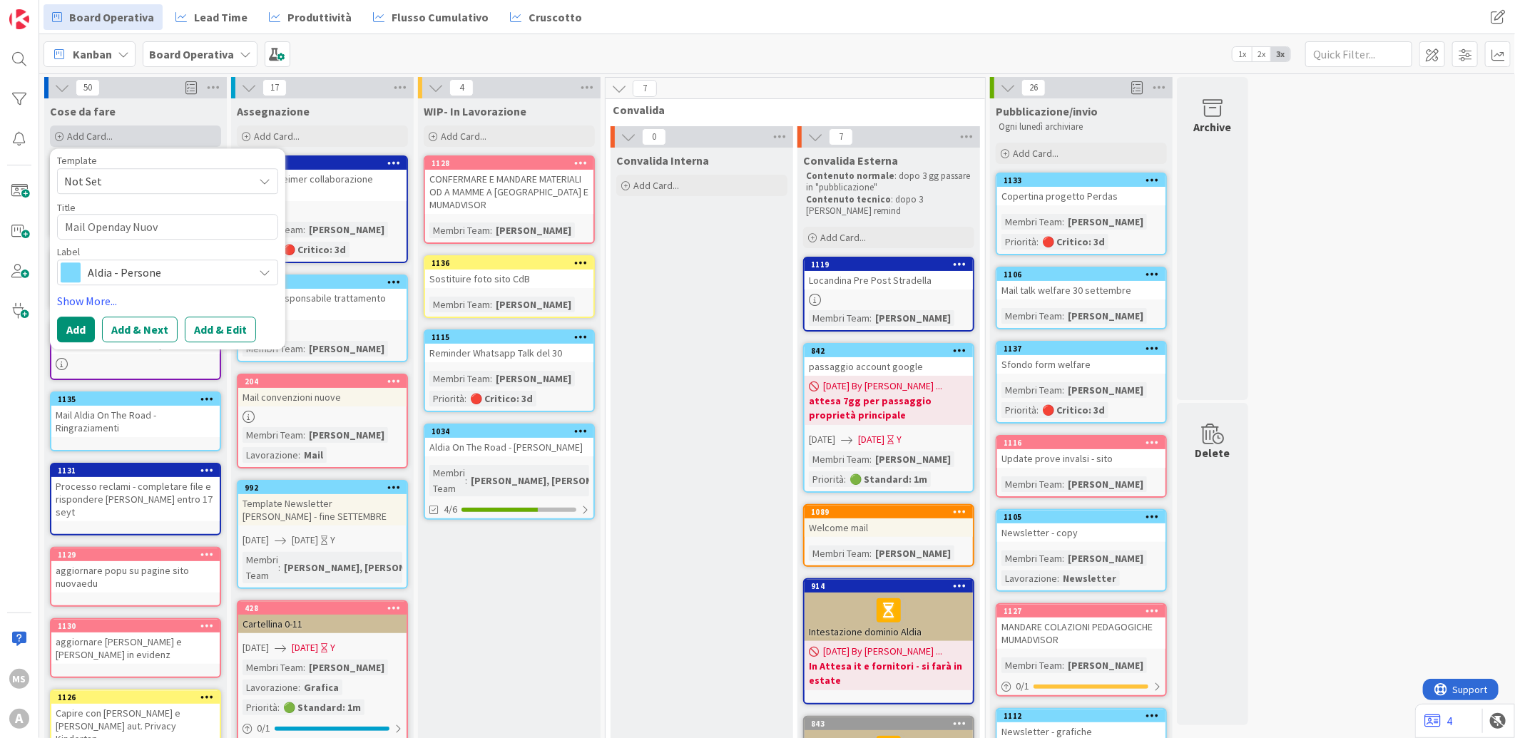
type textarea "Mail Openday Nuova"
type textarea "x"
type textarea "Mail Openday Nuovae"
type textarea "x"
type textarea "Mail Openday Nuovaed"
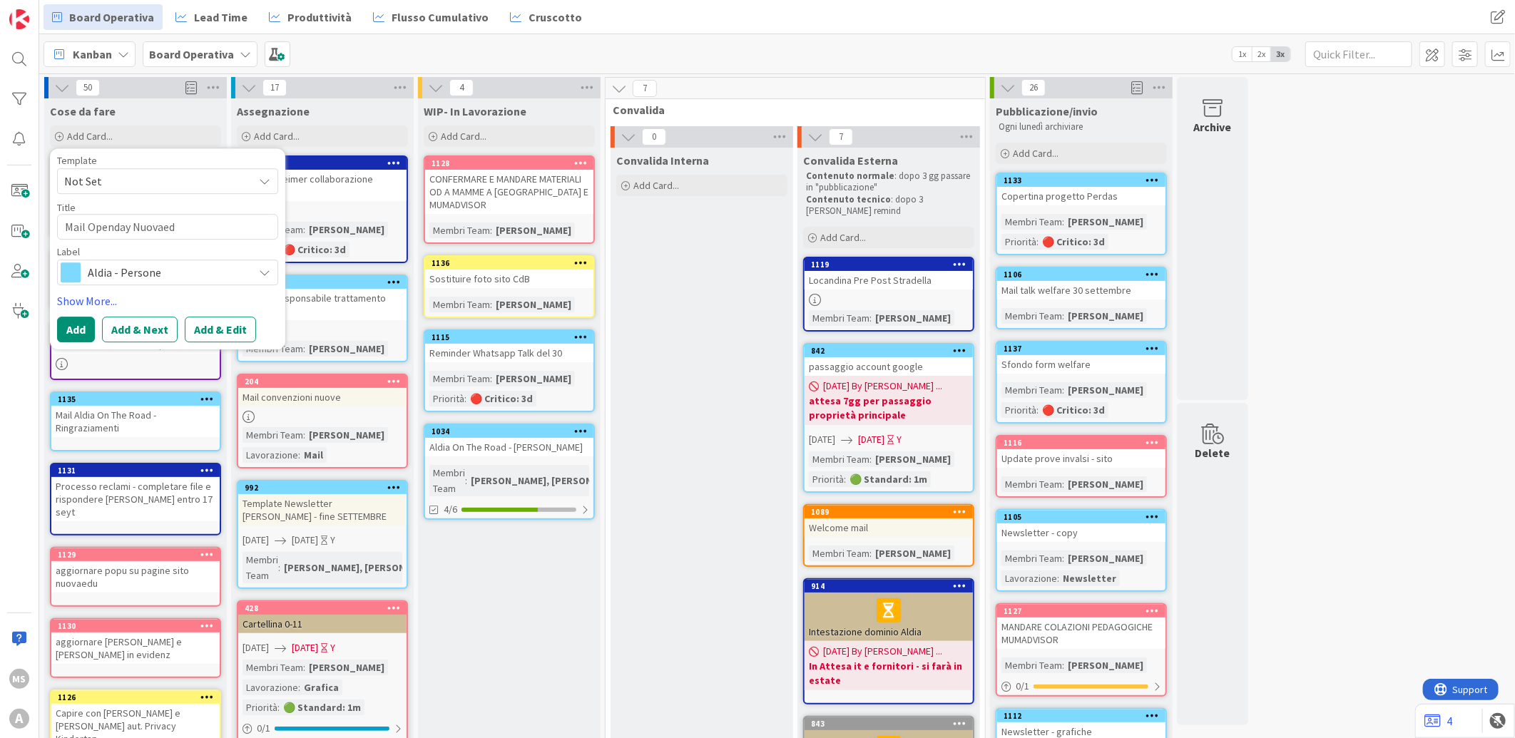
type textarea "x"
type textarea "Mail Openday Nuovaedu"
click at [237, 276] on span "Aldia - Persone" at bounding box center [167, 272] width 158 height 20
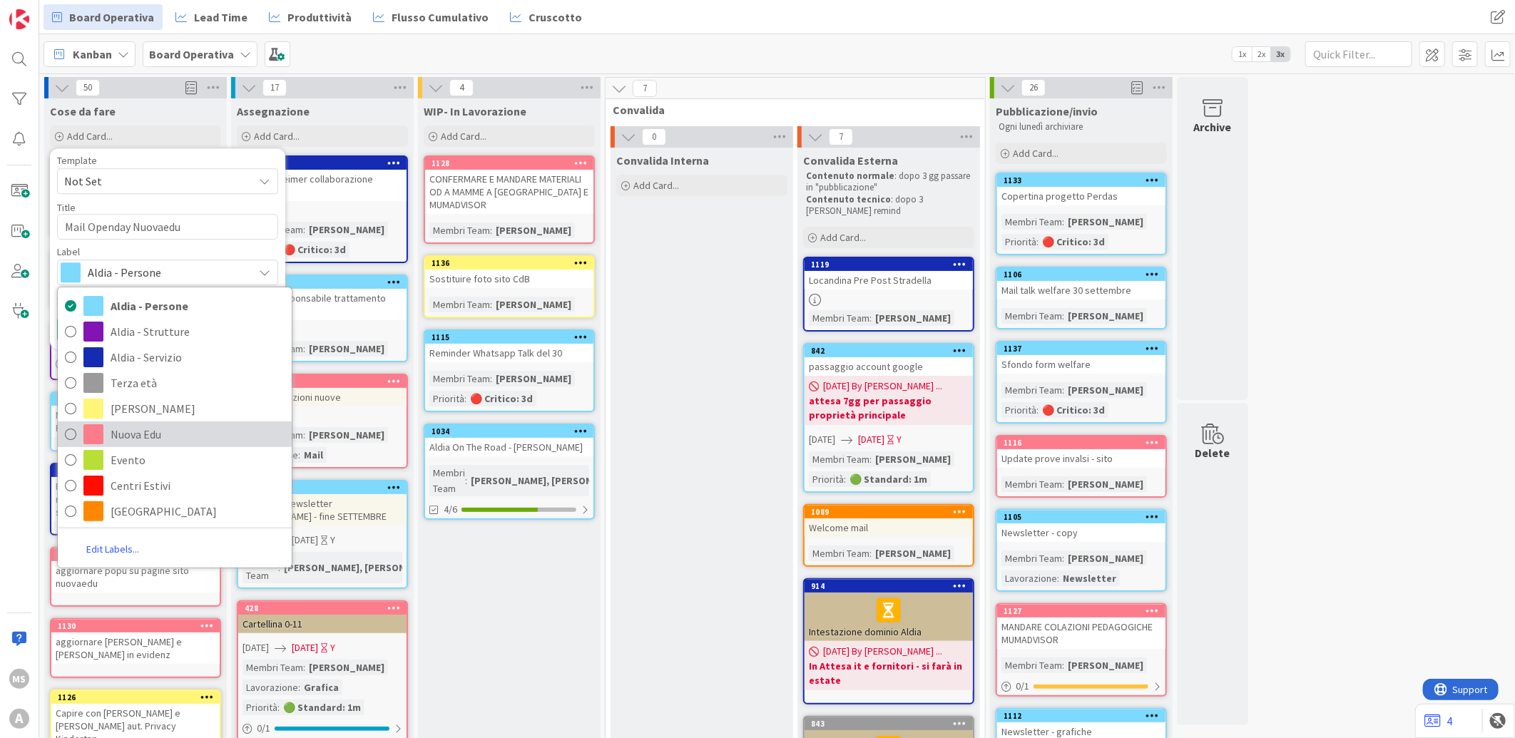
click at [123, 431] on span "Nuova Edu" at bounding box center [198, 434] width 174 height 21
type textarea "x"
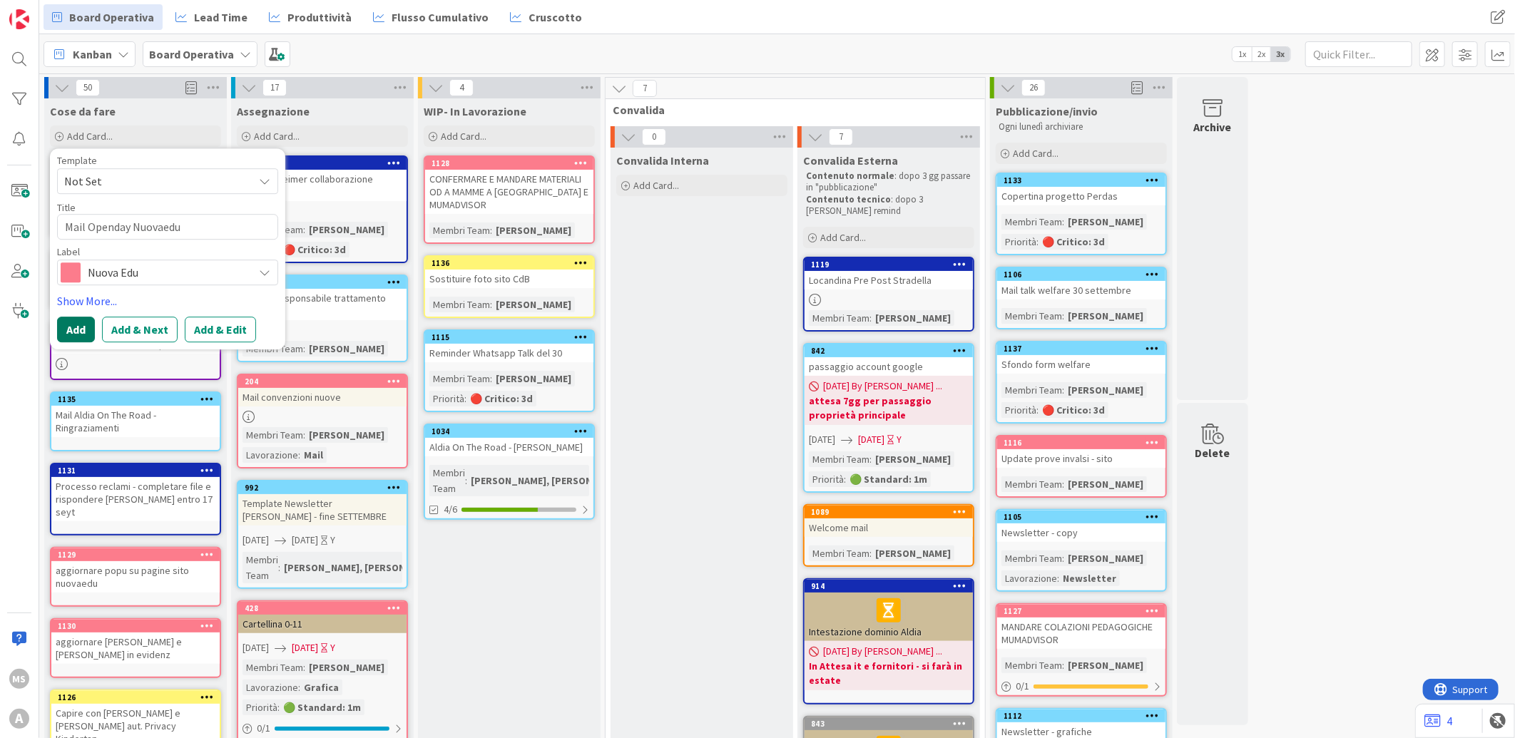
drag, startPoint x: 128, startPoint y: 323, endPoint x: 66, endPoint y: 331, distance: 62.5
click at [67, 331] on div "Add Add & Next Add & Edit" at bounding box center [167, 330] width 221 height 26
click at [65, 330] on button "Add" at bounding box center [76, 330] width 38 height 26
